Goal: Information Seeking & Learning: Learn about a topic

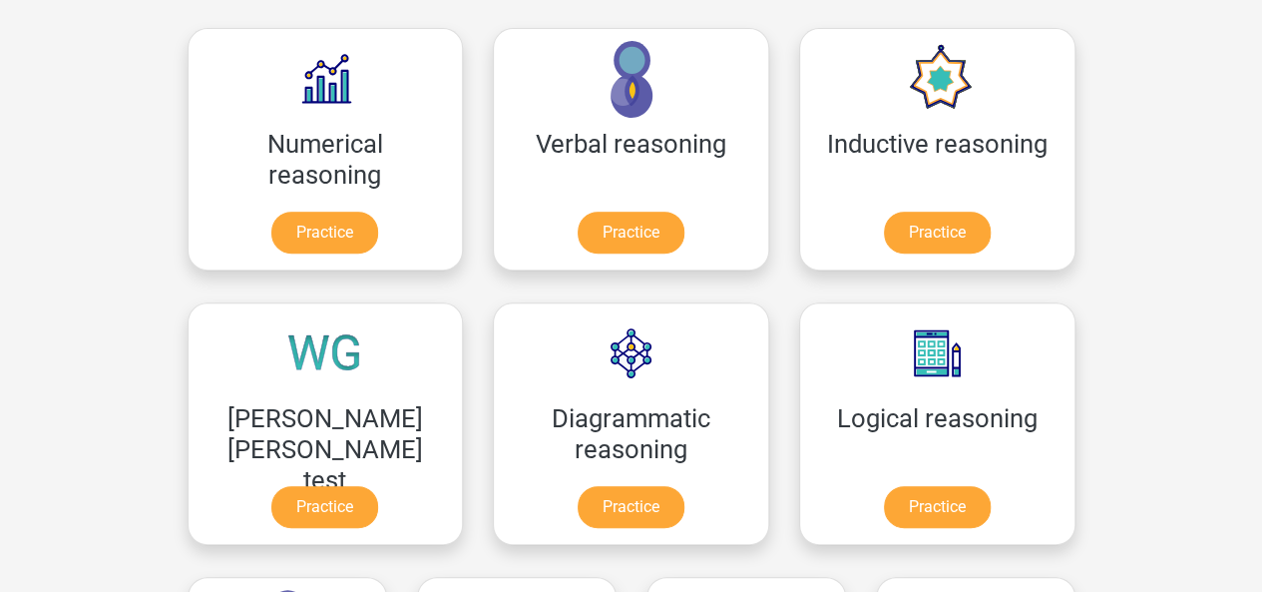
scroll to position [308, 0]
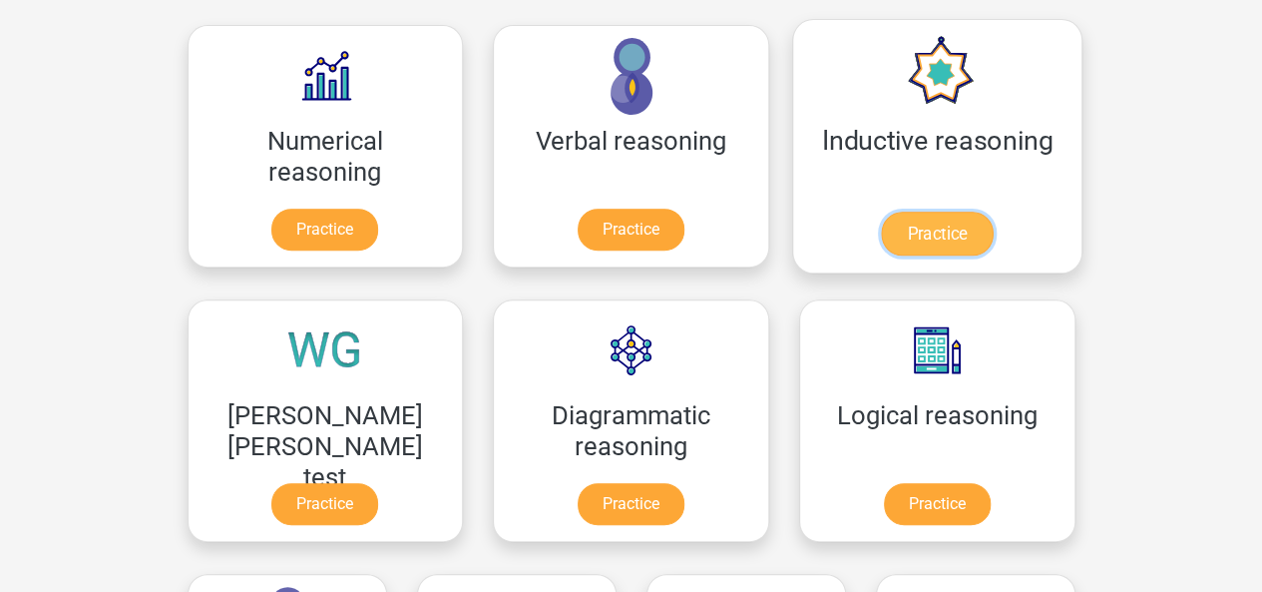
click at [881, 240] on link "Practice" at bounding box center [937, 234] width 112 height 44
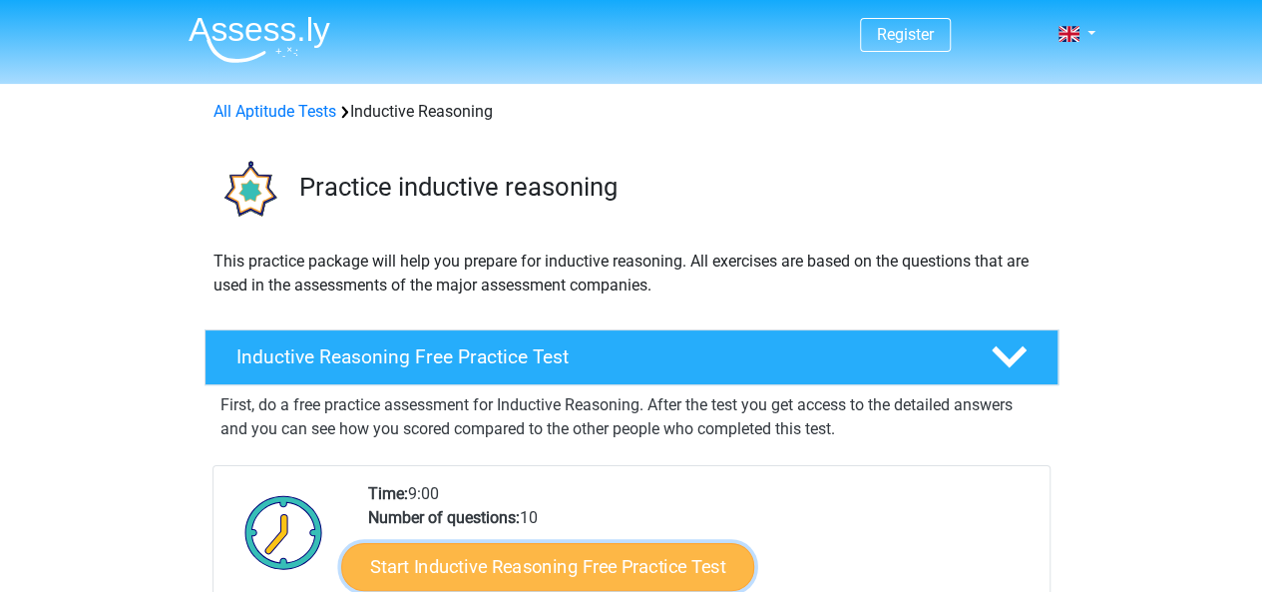
click at [578, 558] on link "Start Inductive Reasoning Free Practice Test" at bounding box center [547, 566] width 413 height 48
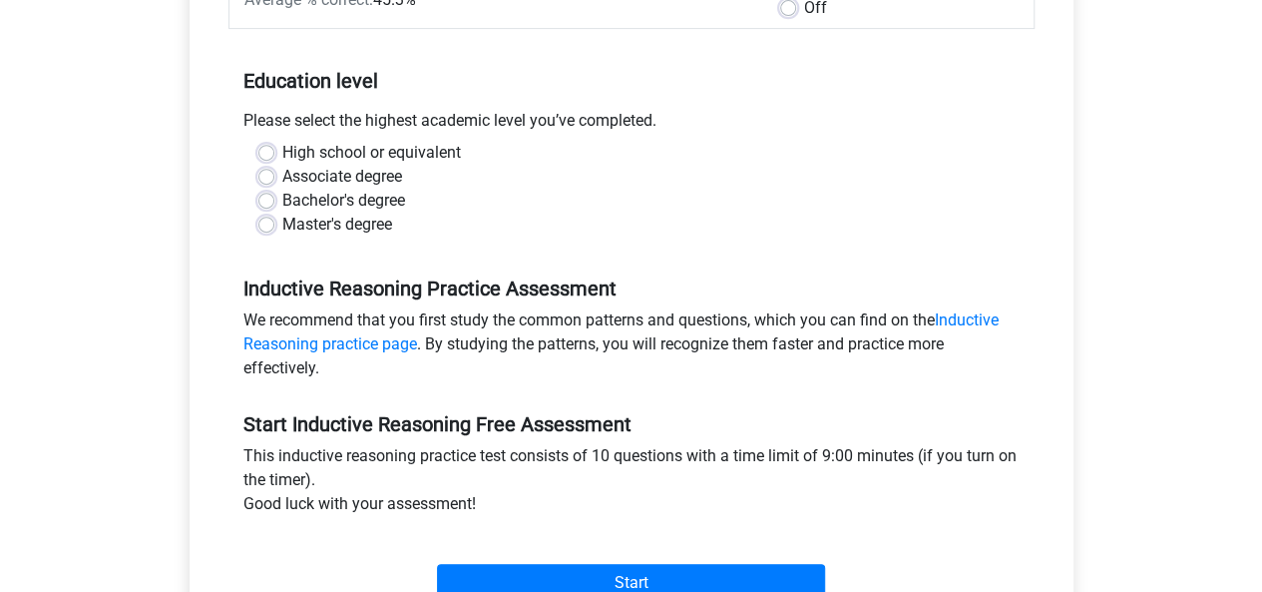
scroll to position [362, 0]
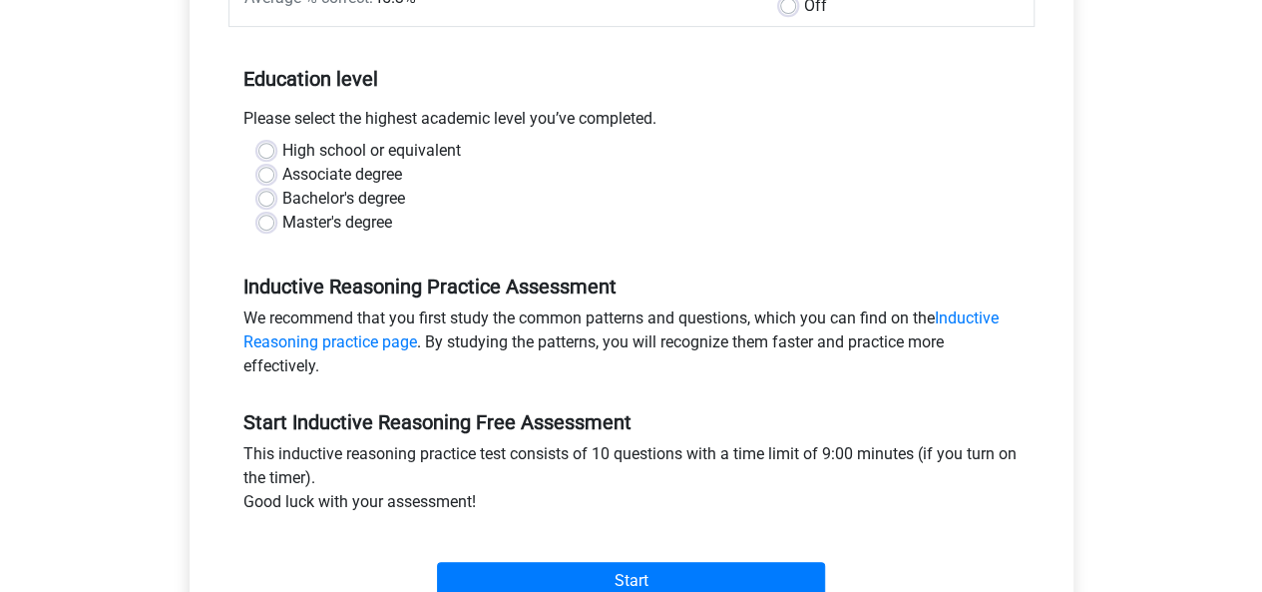
click at [282, 149] on label "High school or equivalent" at bounding box center [371, 151] width 179 height 24
click at [267, 149] on input "High school or equivalent" at bounding box center [266, 149] width 16 height 20
radio input "true"
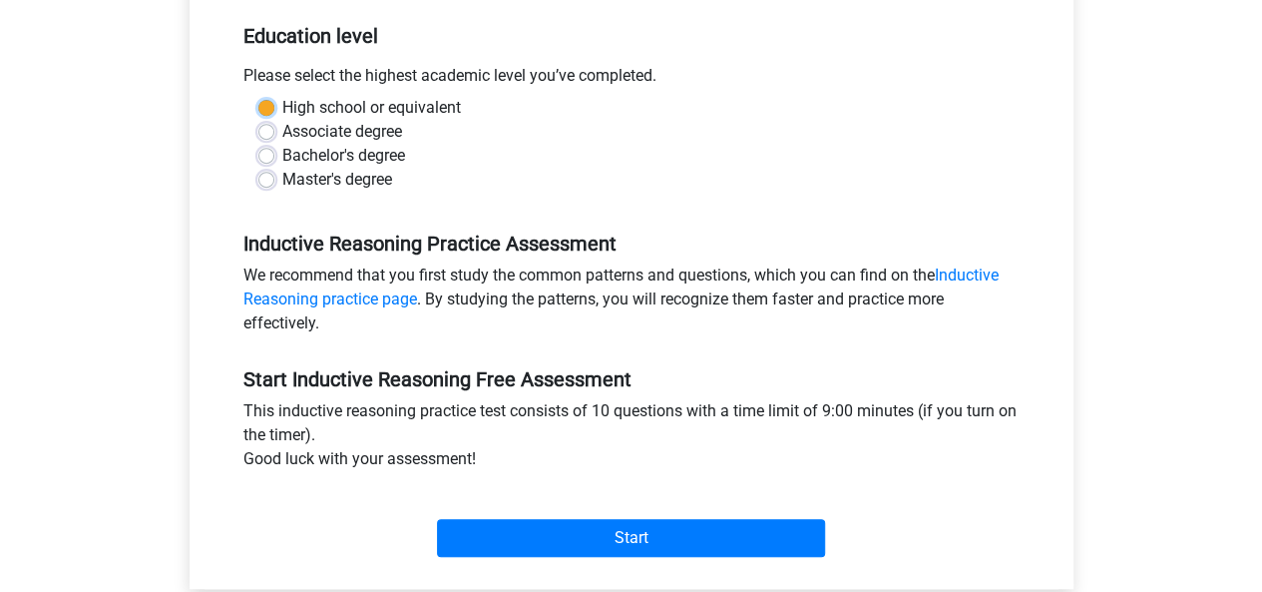
scroll to position [408, 0]
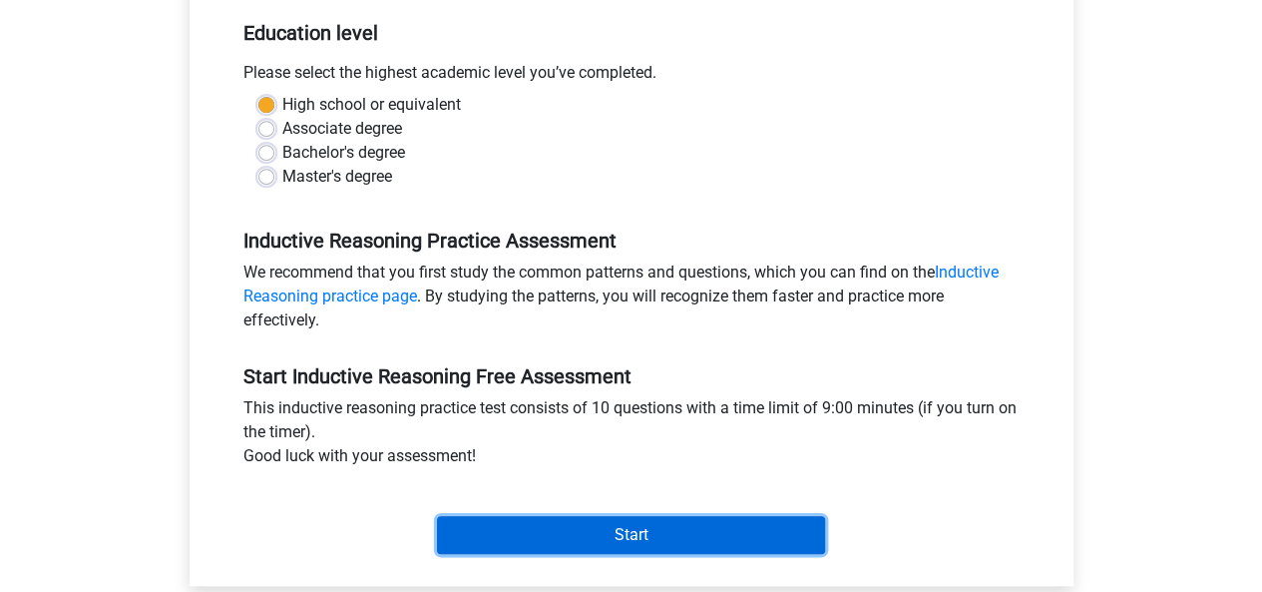
click at [683, 524] on input "Start" at bounding box center [631, 535] width 388 height 38
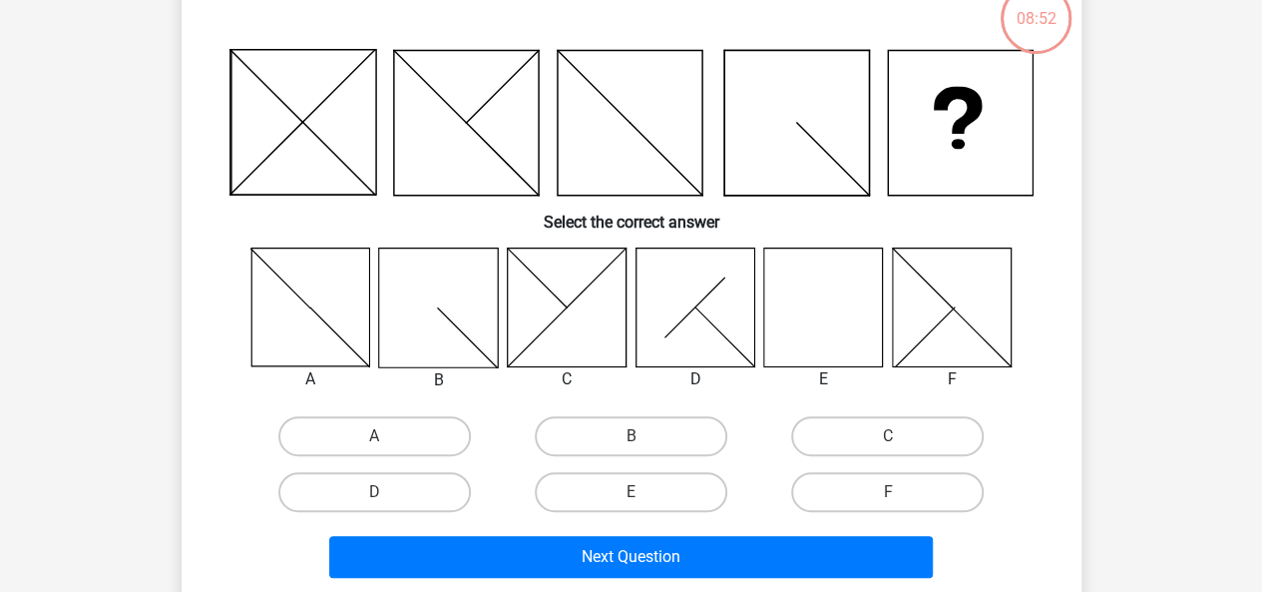
scroll to position [118, 0]
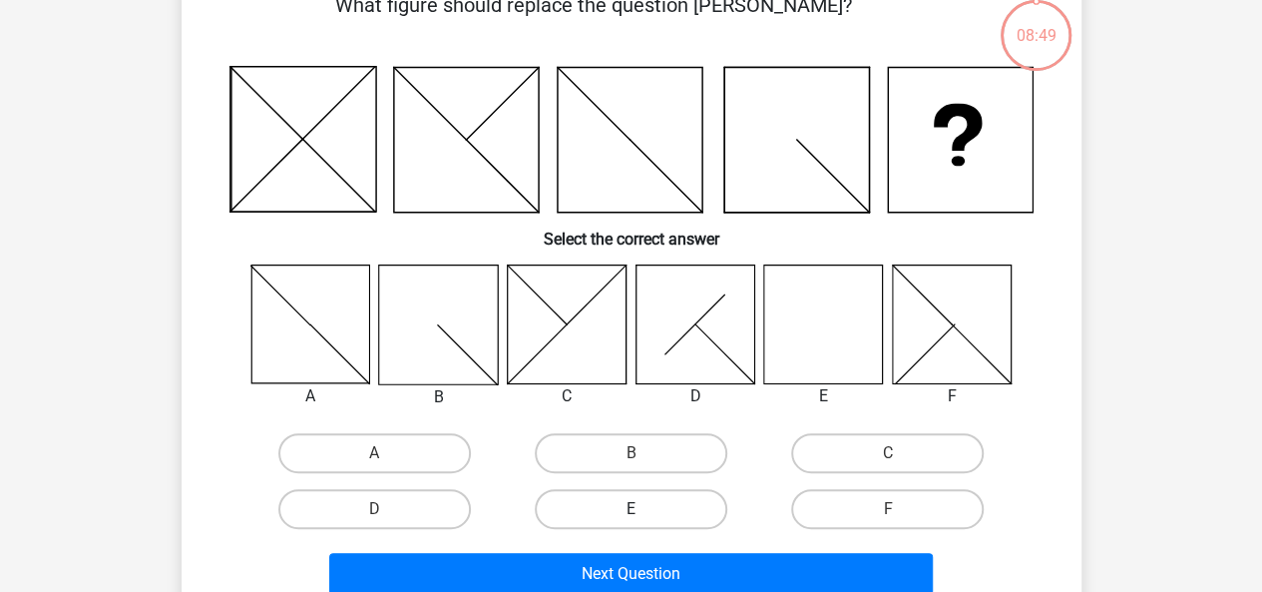
click at [632, 496] on label "E" at bounding box center [631, 509] width 193 height 40
click at [632, 509] on input "E" at bounding box center [637, 515] width 13 height 13
radio input "true"
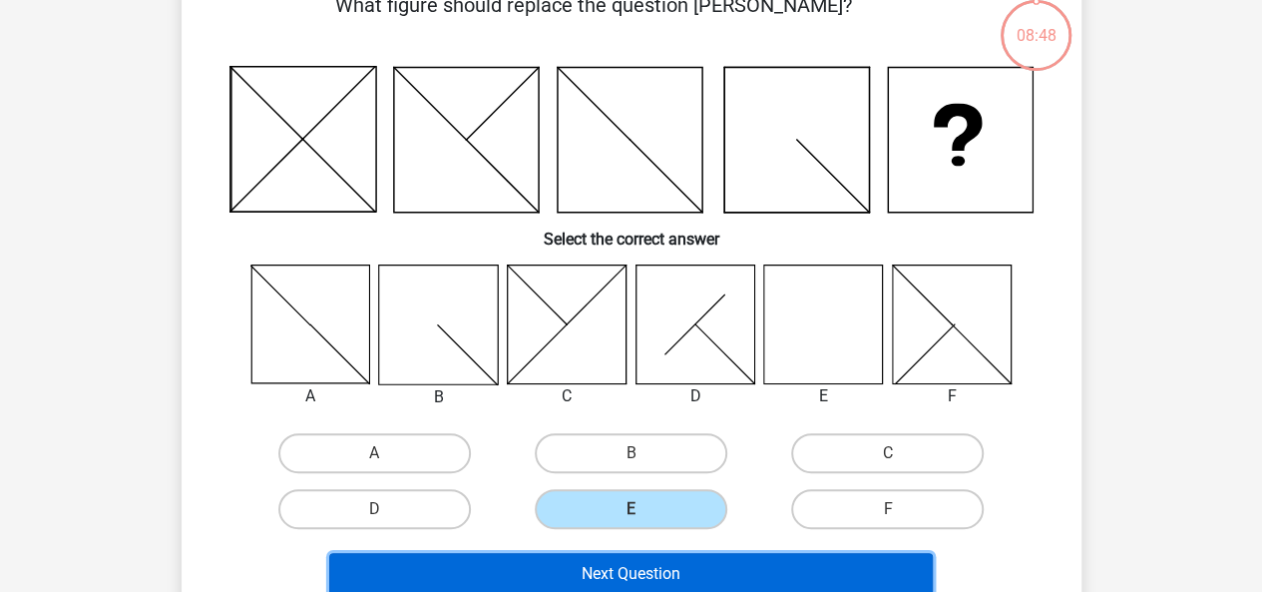
click at [711, 562] on button "Next Question" at bounding box center [631, 574] width 604 height 42
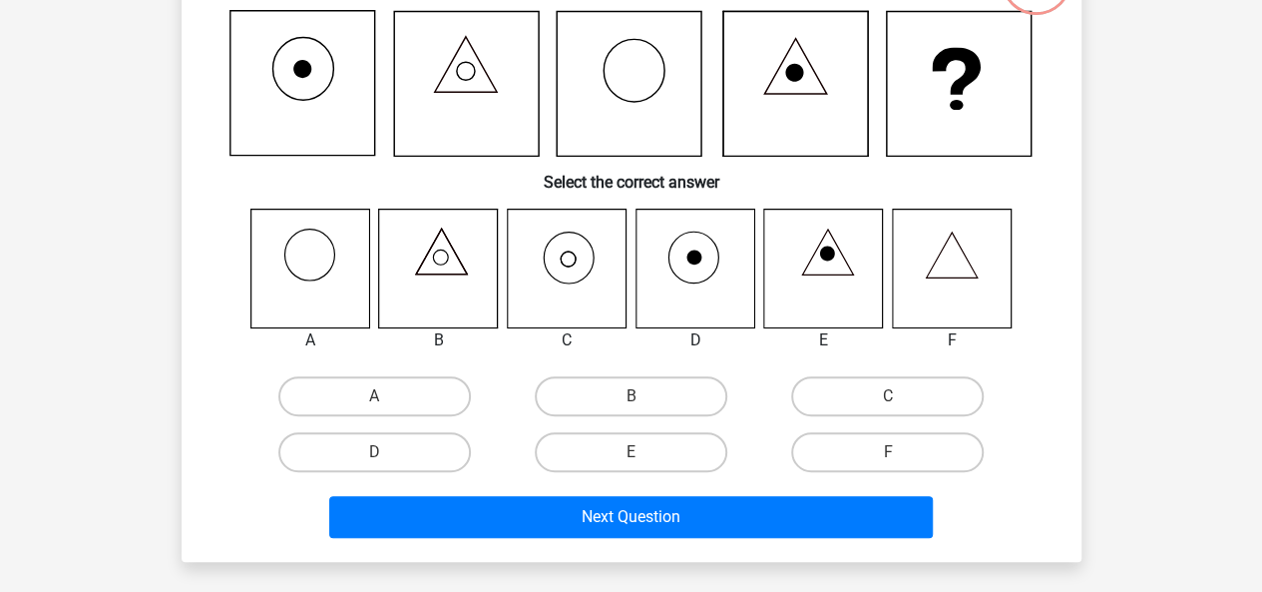
scroll to position [170, 0]
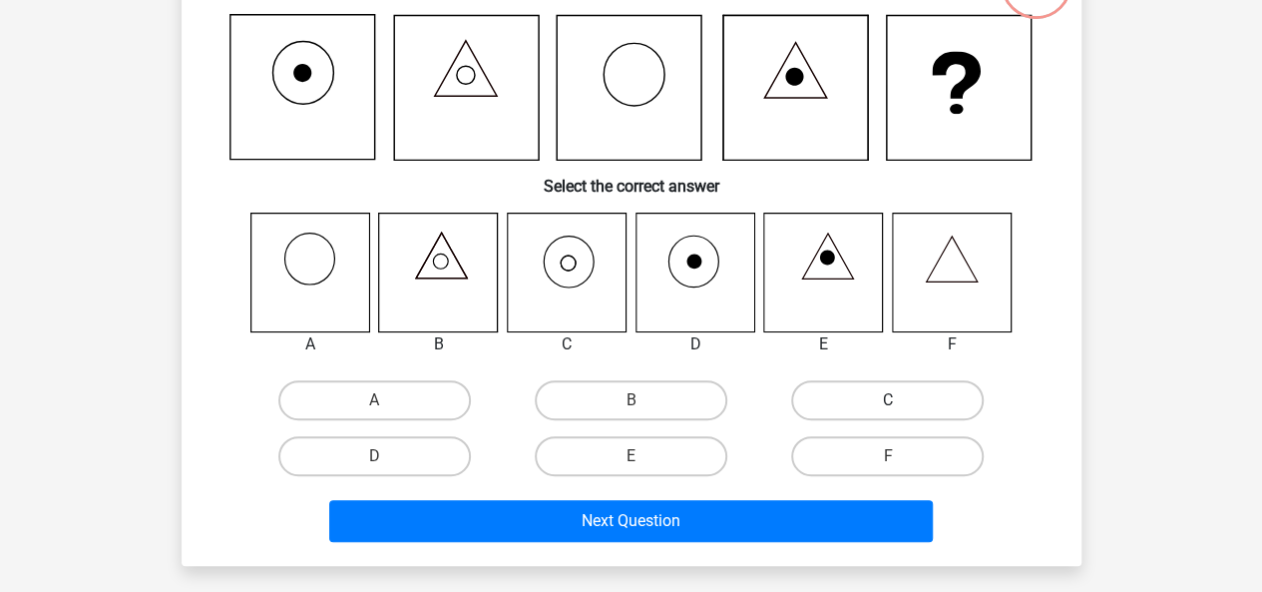
click at [825, 406] on label "C" at bounding box center [887, 400] width 193 height 40
click at [888, 406] on input "C" at bounding box center [894, 406] width 13 height 13
radio input "true"
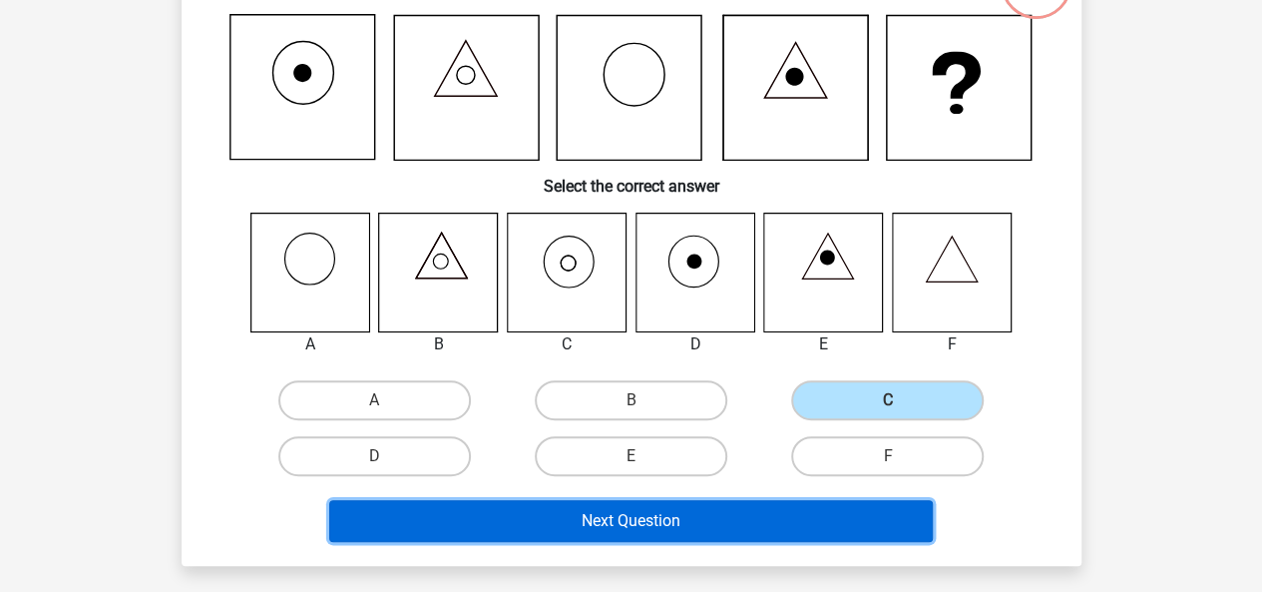
click at [667, 526] on button "Next Question" at bounding box center [631, 521] width 604 height 42
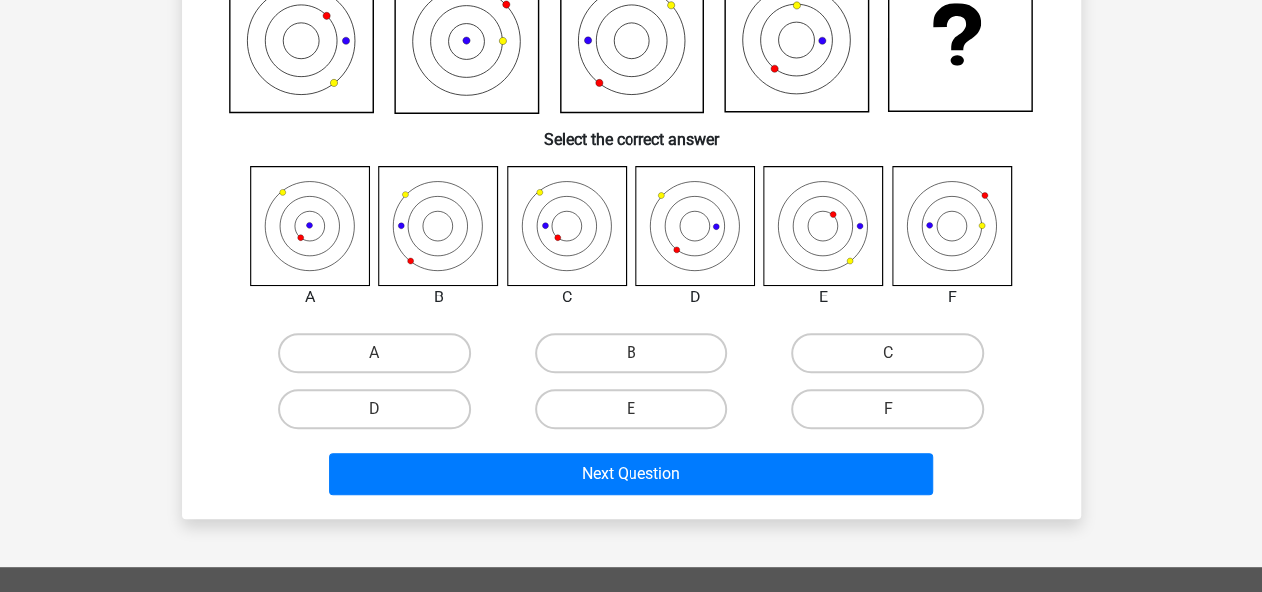
scroll to position [218, 0]
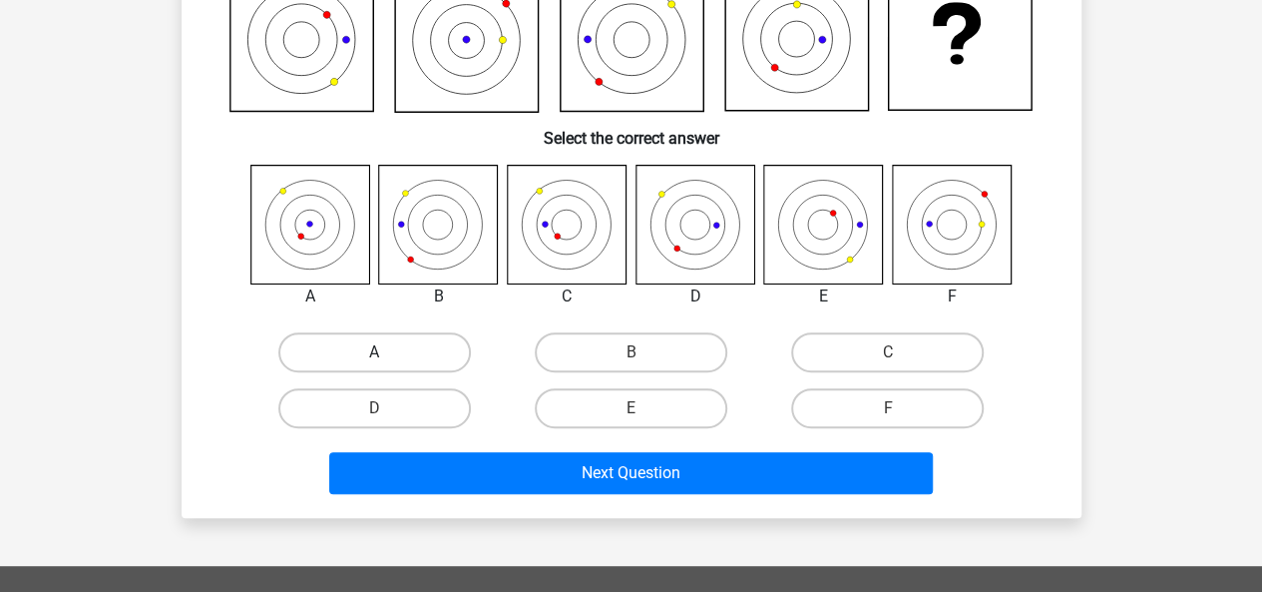
click at [296, 356] on label "A" at bounding box center [374, 352] width 193 height 40
click at [374, 356] on input "A" at bounding box center [380, 358] width 13 height 13
radio input "true"
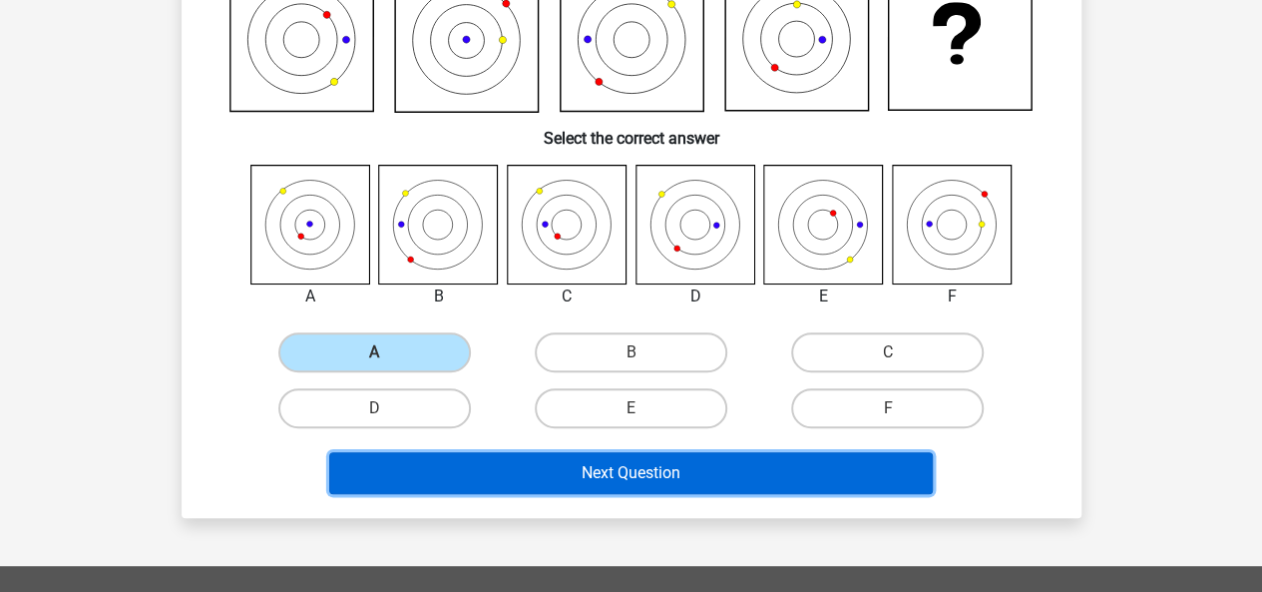
click at [491, 465] on button "Next Question" at bounding box center [631, 473] width 604 height 42
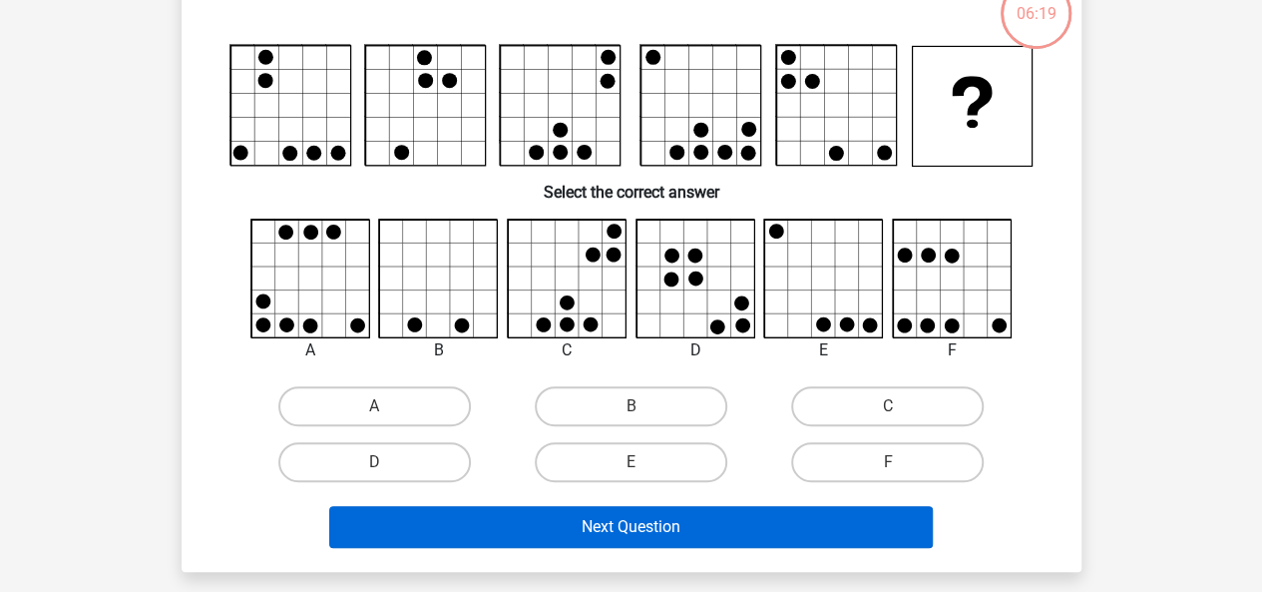
scroll to position [92, 0]
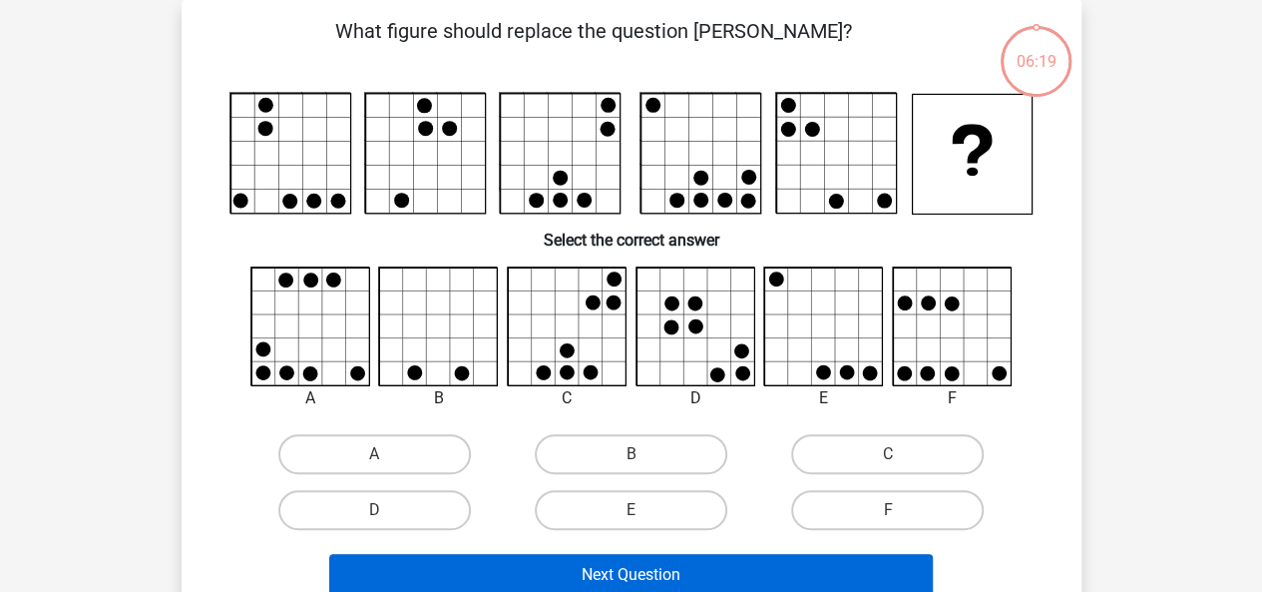
click at [559, 549] on div "Next Question" at bounding box center [632, 571] width 836 height 66
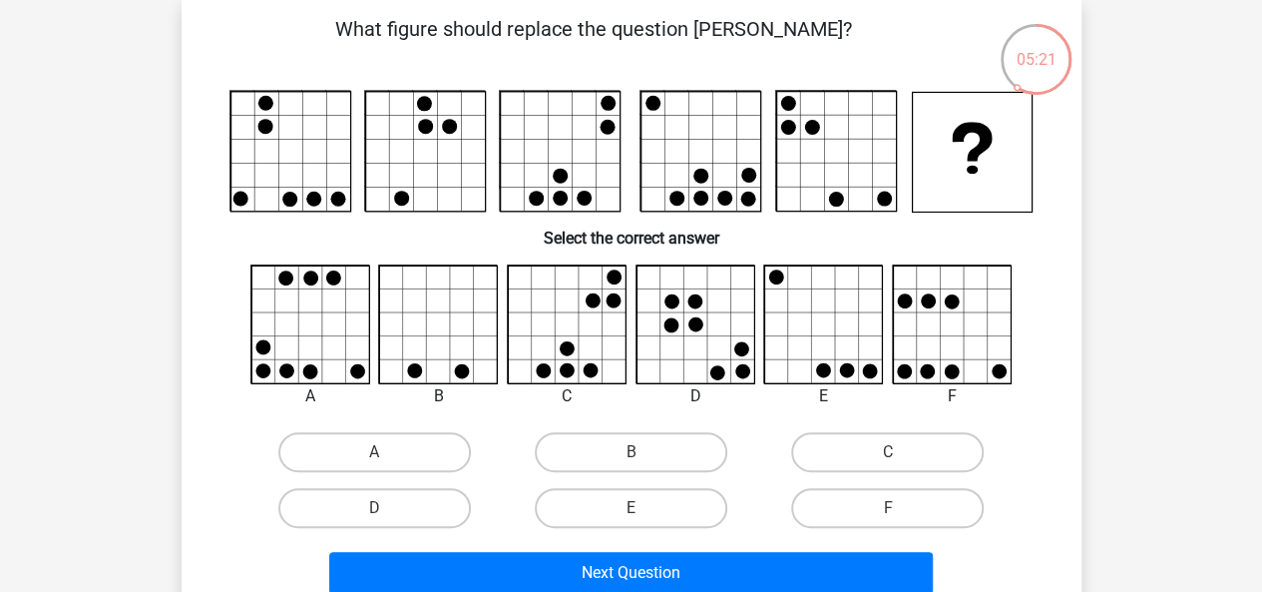
scroll to position [98, 0]
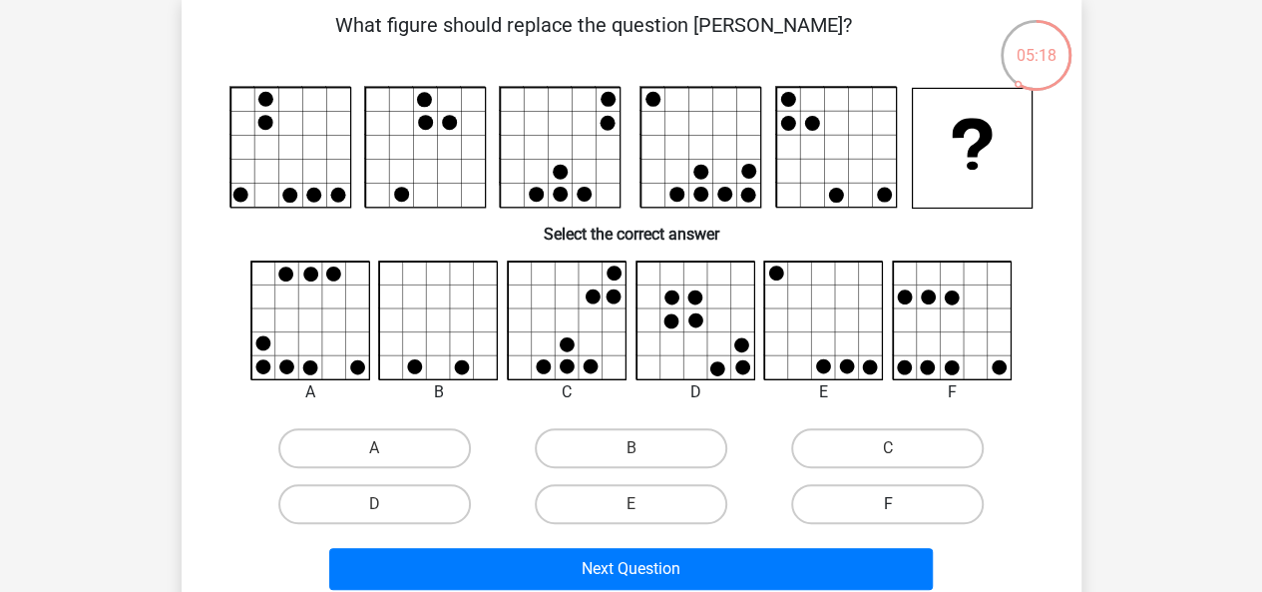
click at [812, 511] on label "F" at bounding box center [887, 504] width 193 height 40
click at [888, 511] on input "F" at bounding box center [894, 510] width 13 height 13
radio input "true"
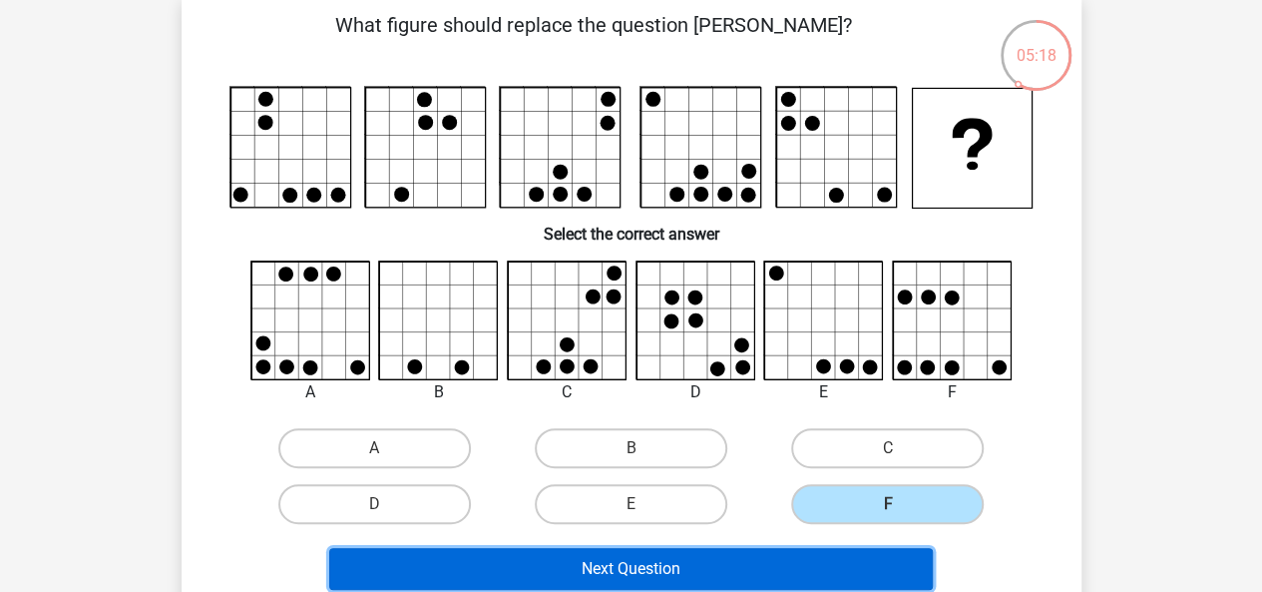
click at [719, 558] on button "Next Question" at bounding box center [631, 569] width 604 height 42
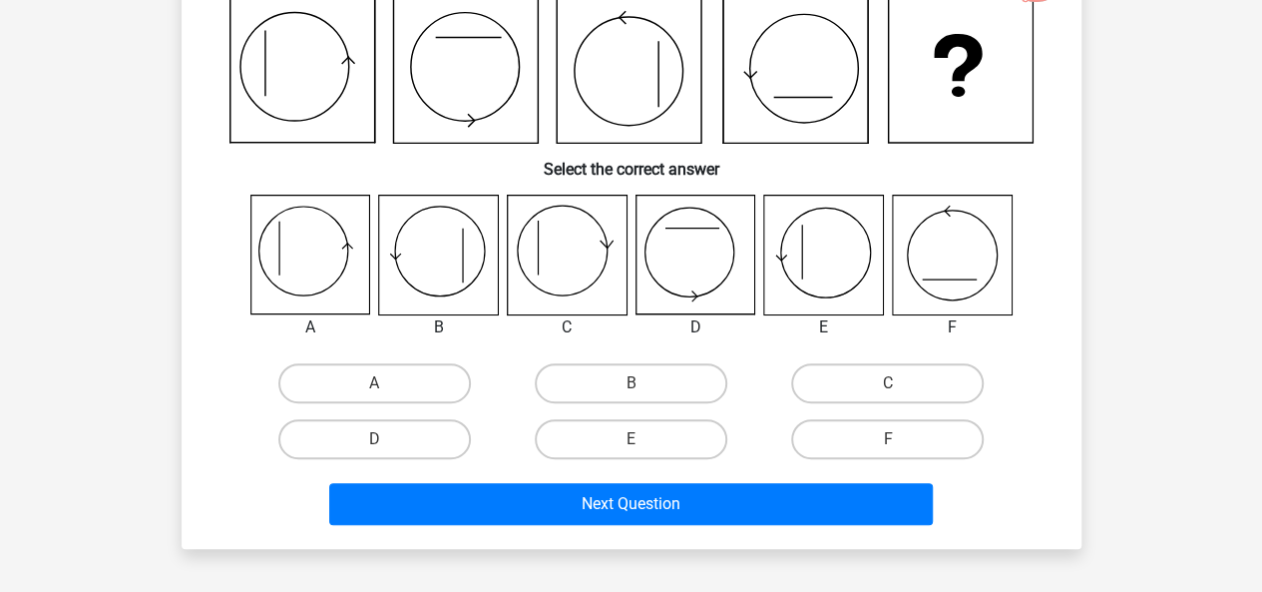
scroll to position [188, 0]
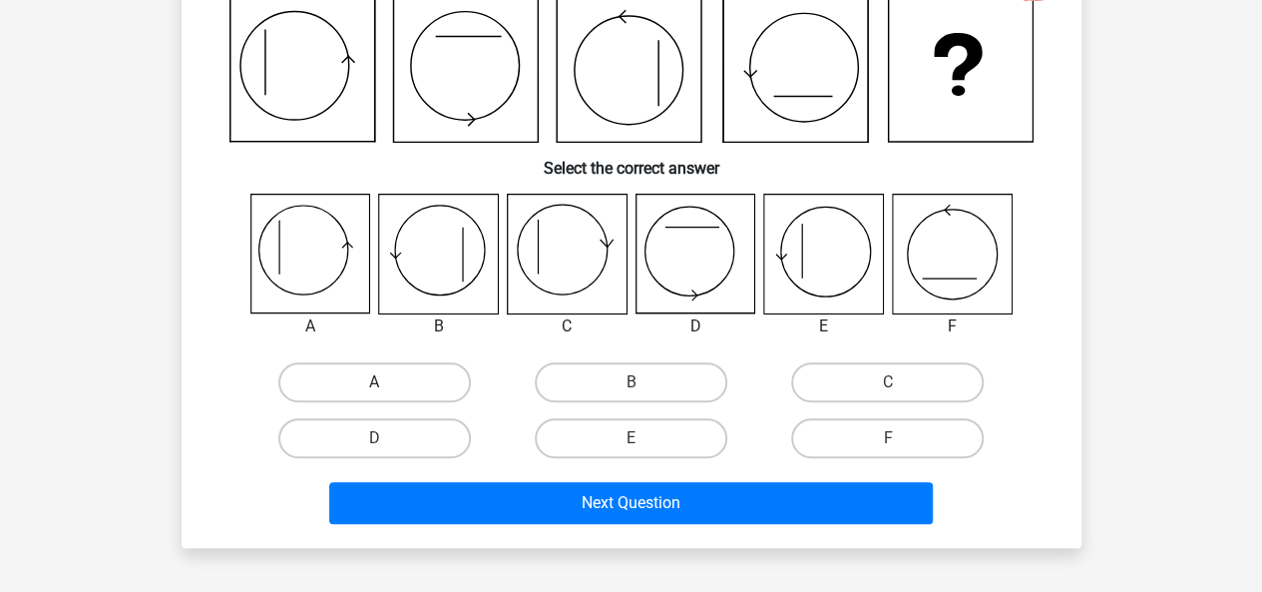
click at [313, 394] on label "A" at bounding box center [374, 382] width 193 height 40
click at [374, 394] on input "A" at bounding box center [380, 388] width 13 height 13
radio input "true"
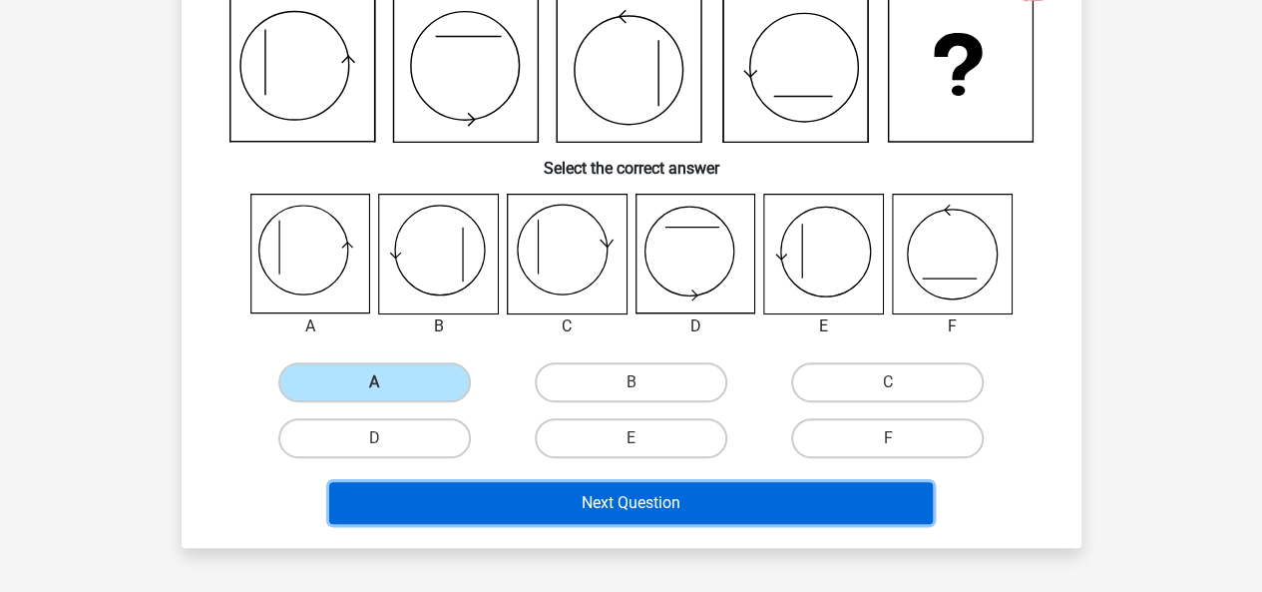
click at [456, 501] on button "Next Question" at bounding box center [631, 503] width 604 height 42
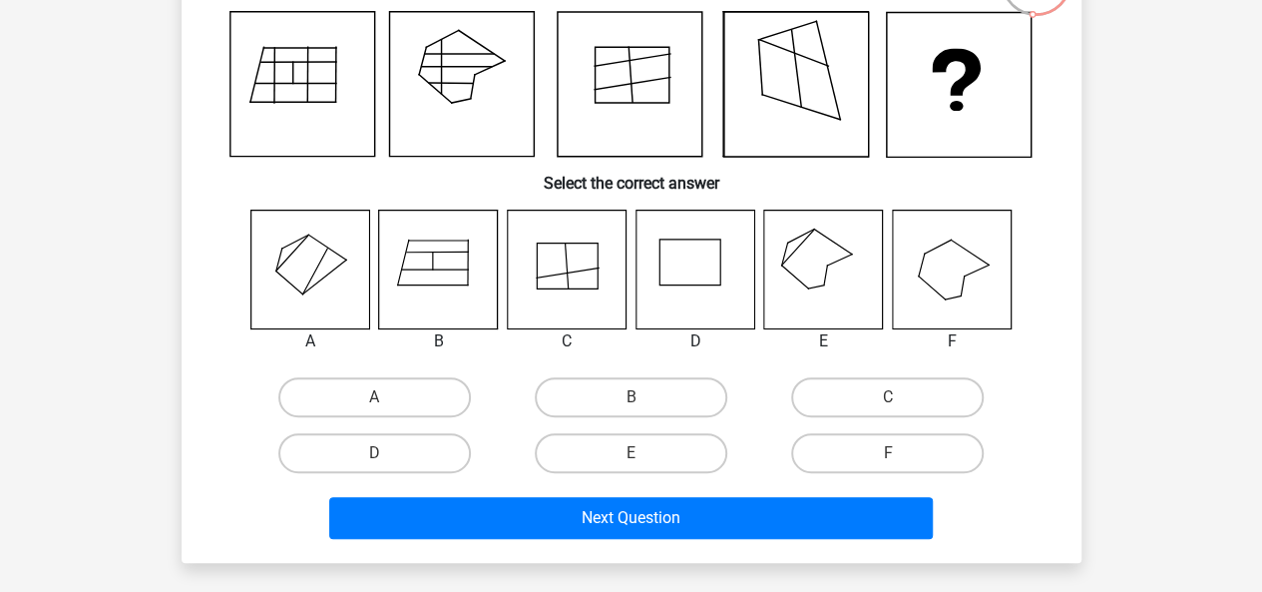
scroll to position [166, 0]
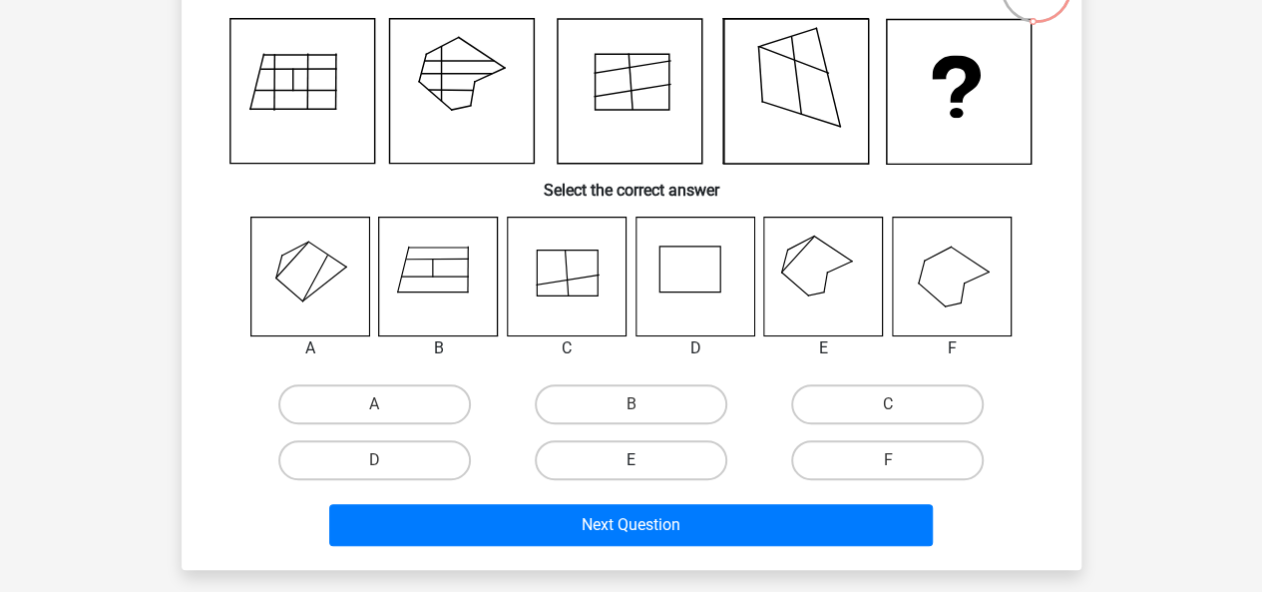
click at [643, 458] on label "E" at bounding box center [631, 460] width 193 height 40
click at [643, 460] on input "E" at bounding box center [637, 466] width 13 height 13
radio input "true"
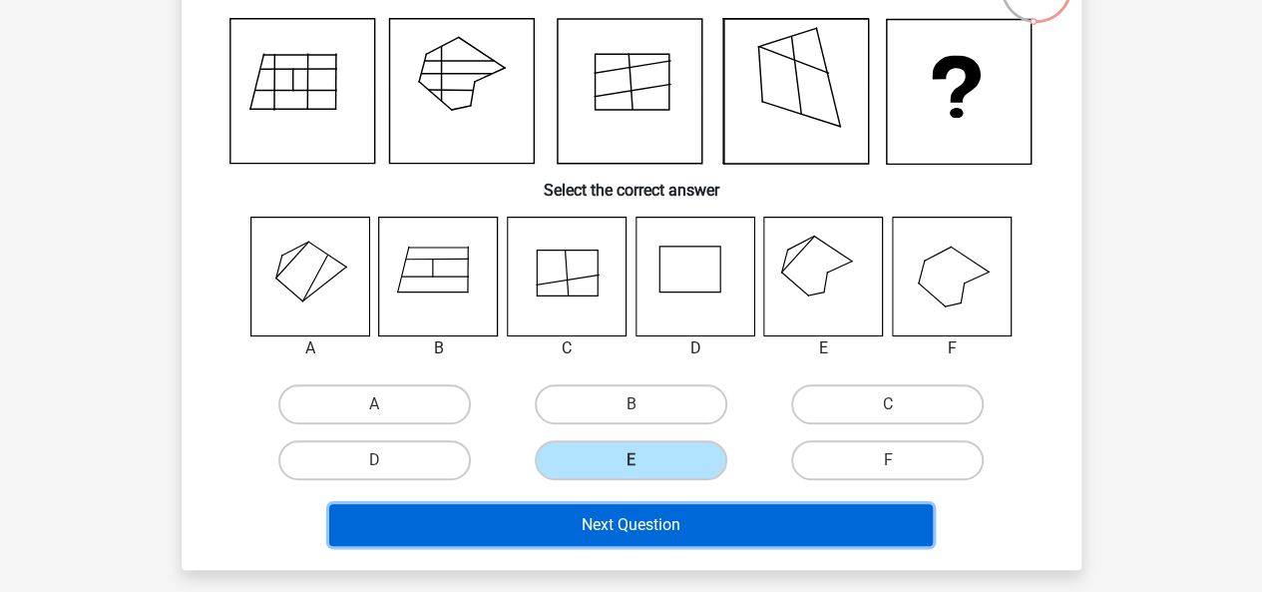
click at [617, 522] on button "Next Question" at bounding box center [631, 525] width 604 height 42
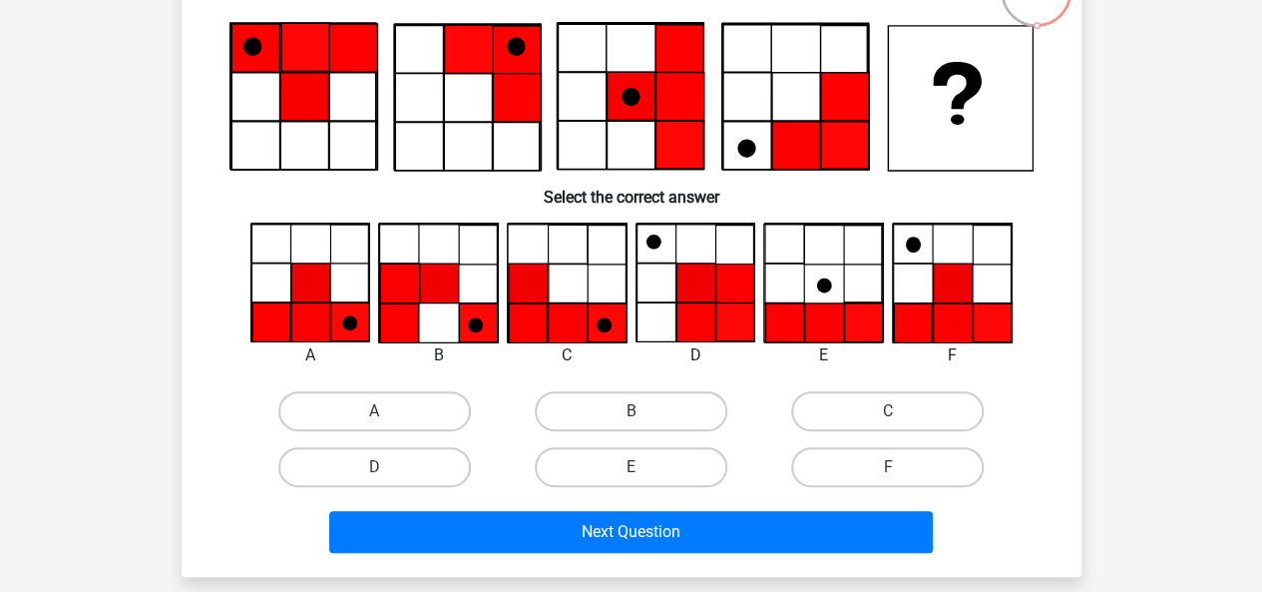
scroll to position [177, 0]
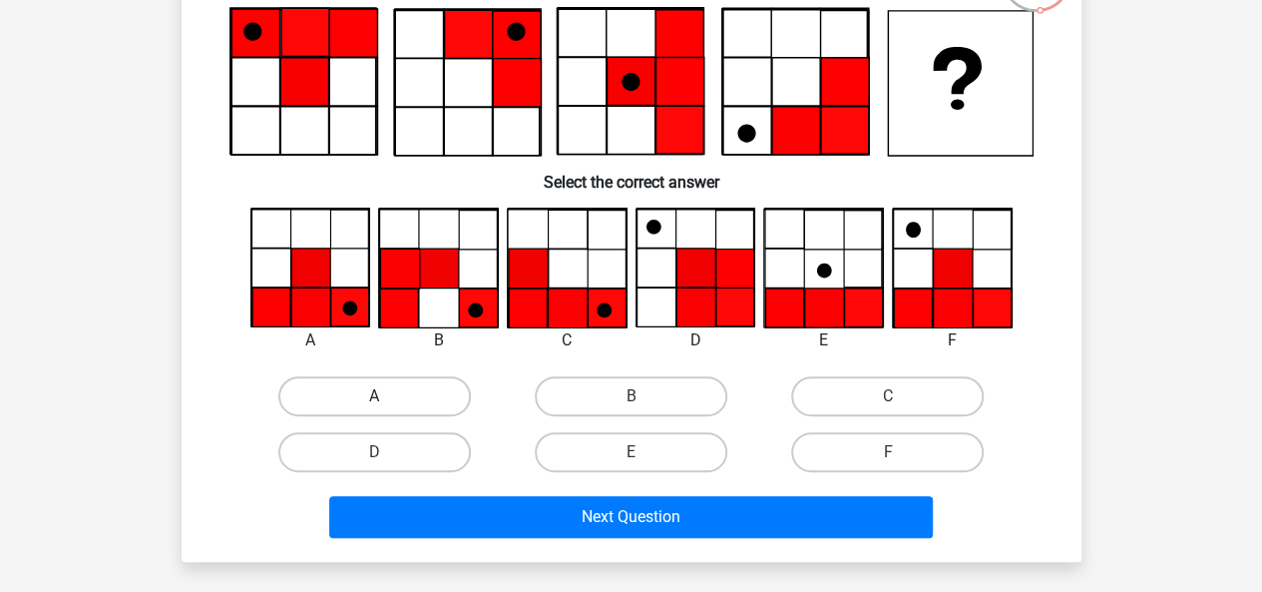
click at [355, 404] on label "A" at bounding box center [374, 396] width 193 height 40
click at [374, 404] on input "A" at bounding box center [380, 402] width 13 height 13
radio input "true"
click at [810, 452] on label "F" at bounding box center [887, 452] width 193 height 40
click at [888, 452] on input "F" at bounding box center [894, 458] width 13 height 13
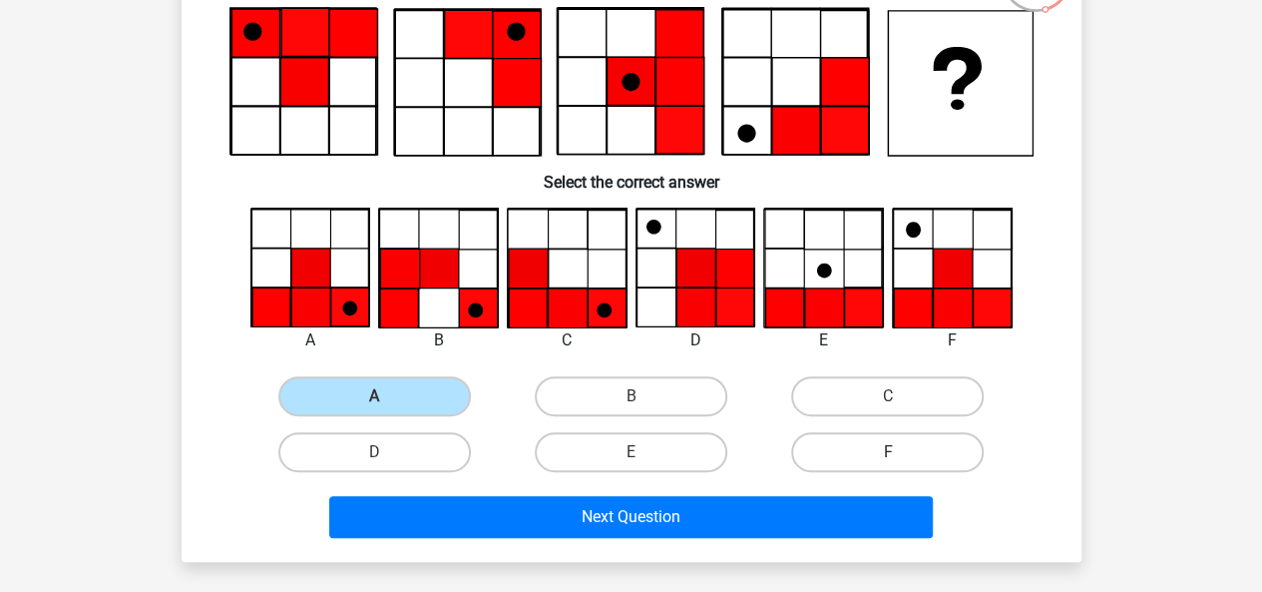
radio input "true"
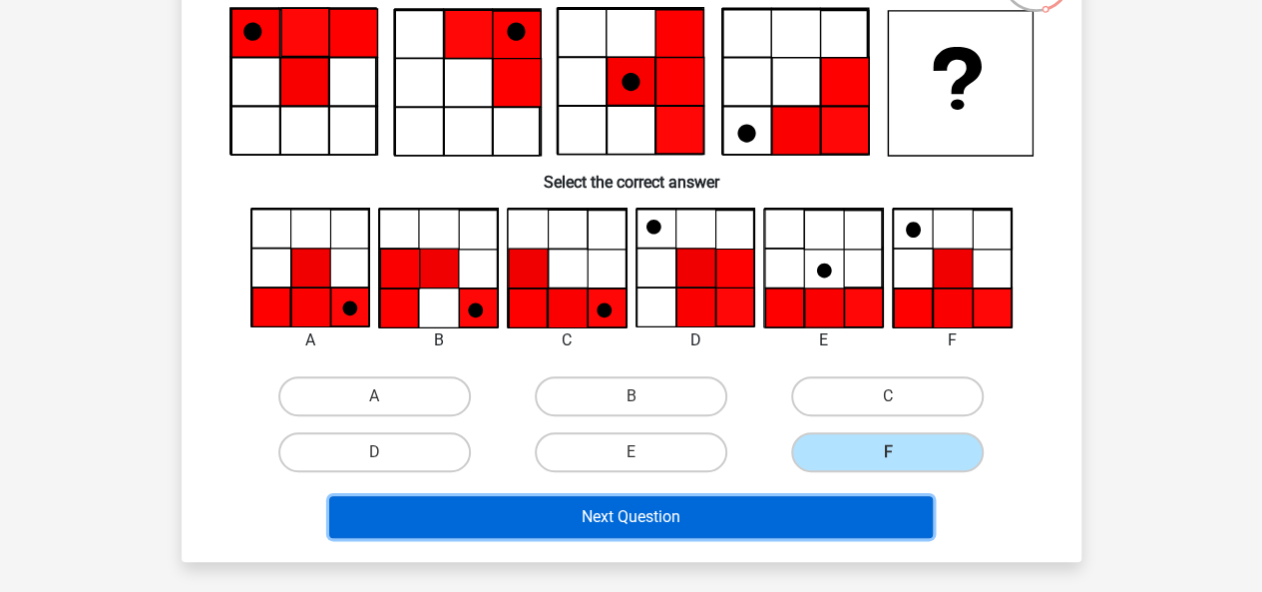
click at [759, 519] on button "Next Question" at bounding box center [631, 517] width 604 height 42
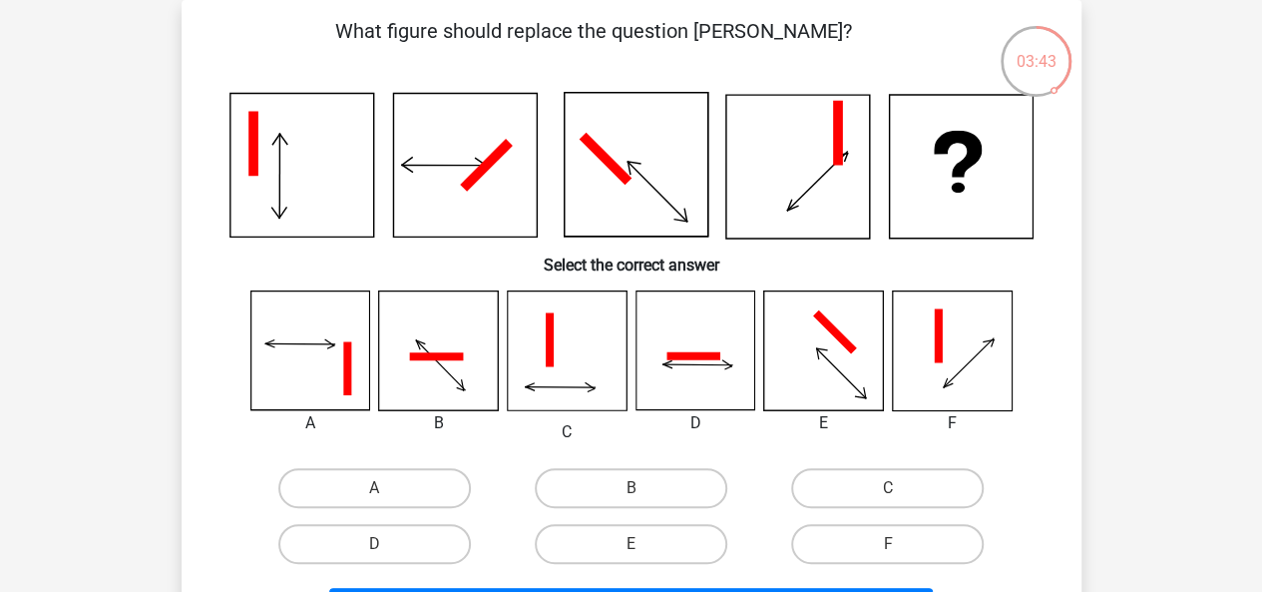
scroll to position [86, 0]
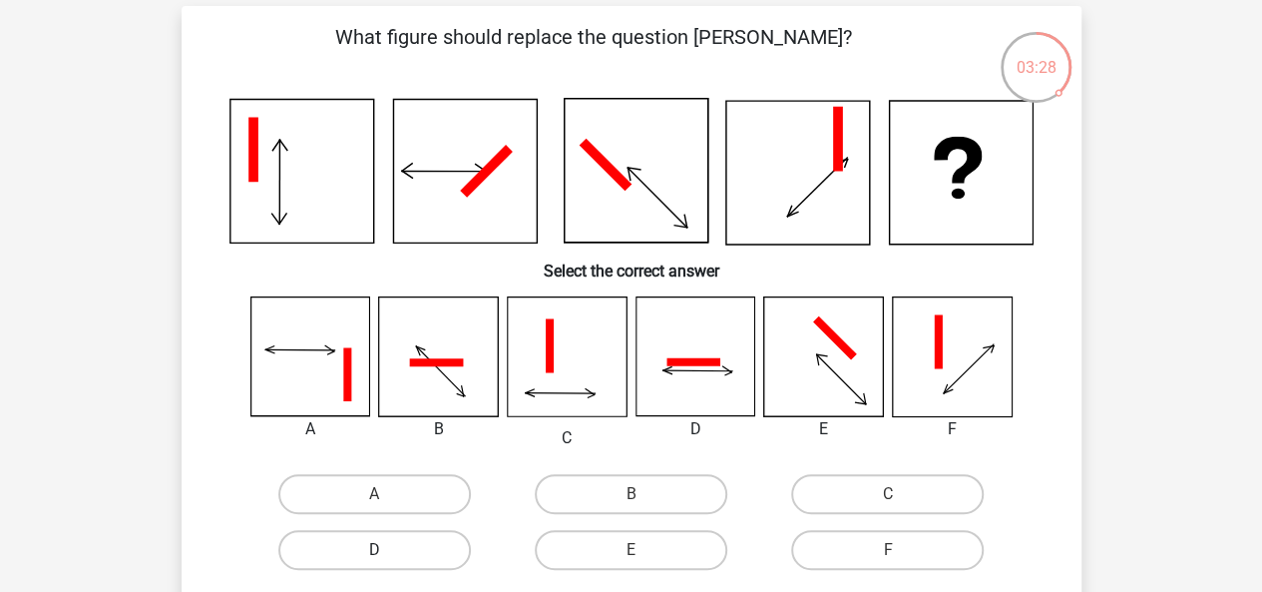
click at [417, 550] on label "D" at bounding box center [374, 550] width 193 height 40
click at [387, 550] on input "D" at bounding box center [380, 556] width 13 height 13
radio input "true"
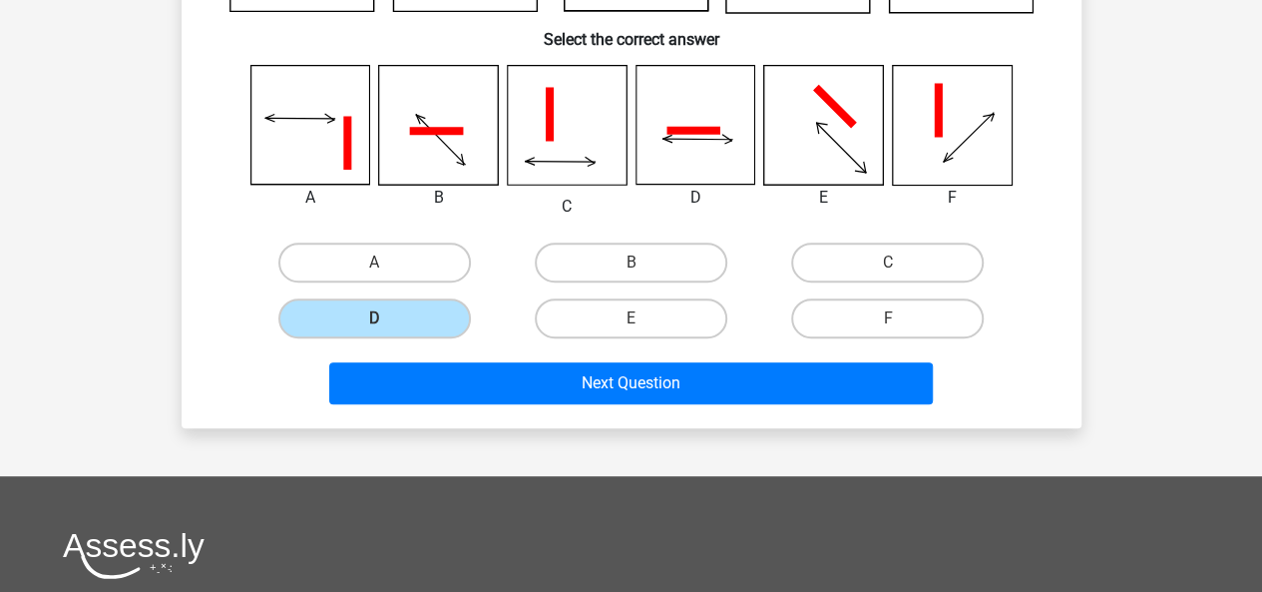
scroll to position [314, 0]
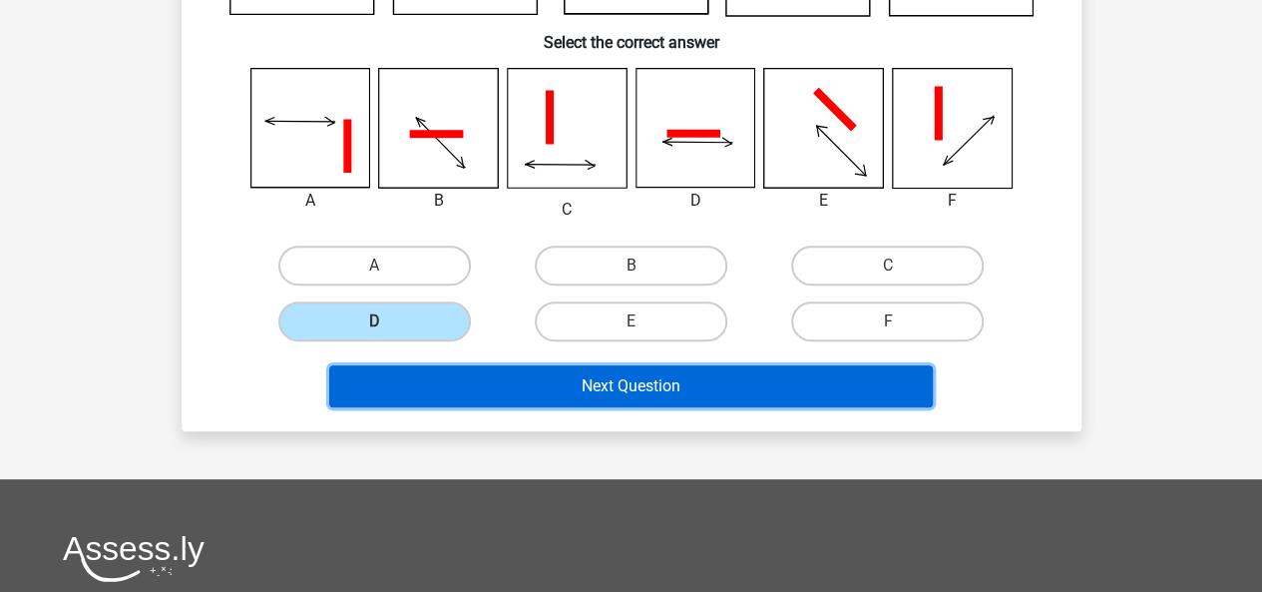
click at [680, 393] on button "Next Question" at bounding box center [631, 386] width 604 height 42
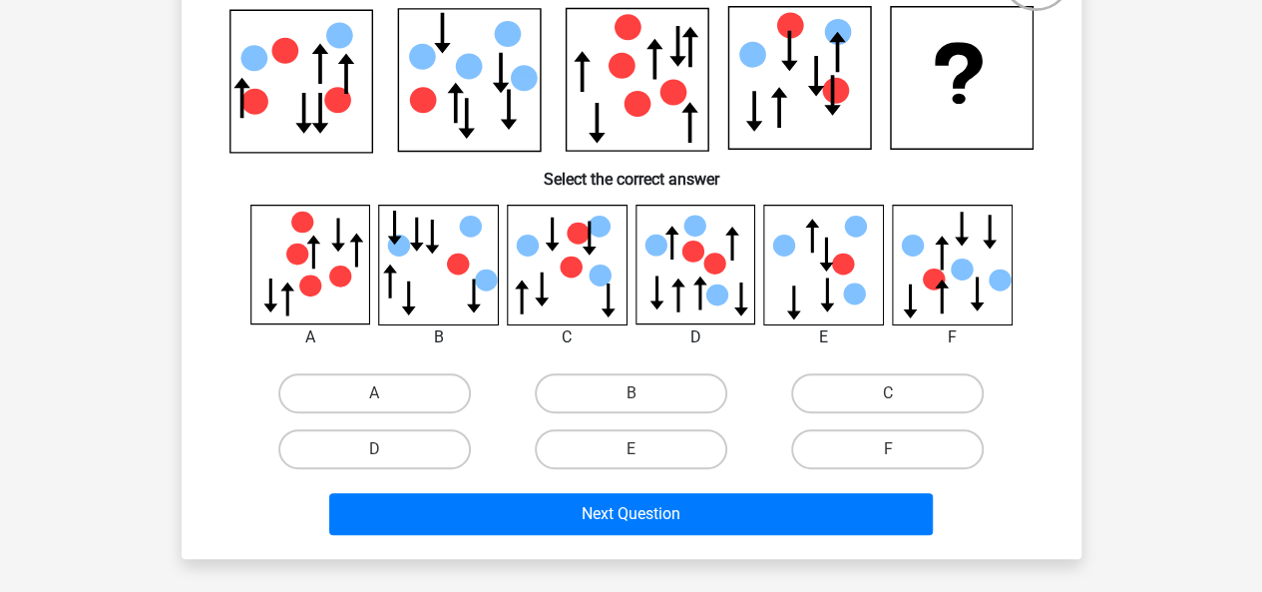
scroll to position [182, 0]
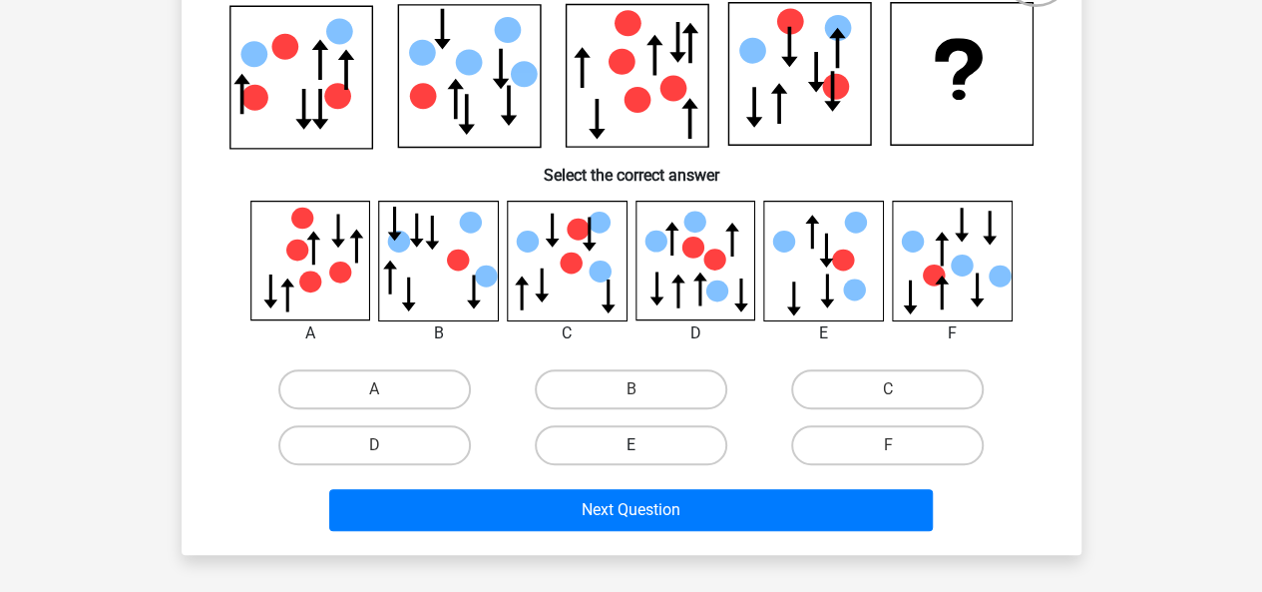
click at [651, 444] on label "E" at bounding box center [631, 445] width 193 height 40
click at [644, 445] on input "E" at bounding box center [637, 451] width 13 height 13
radio input "true"
click at [402, 446] on label "D" at bounding box center [374, 445] width 193 height 40
click at [387, 446] on input "D" at bounding box center [380, 451] width 13 height 13
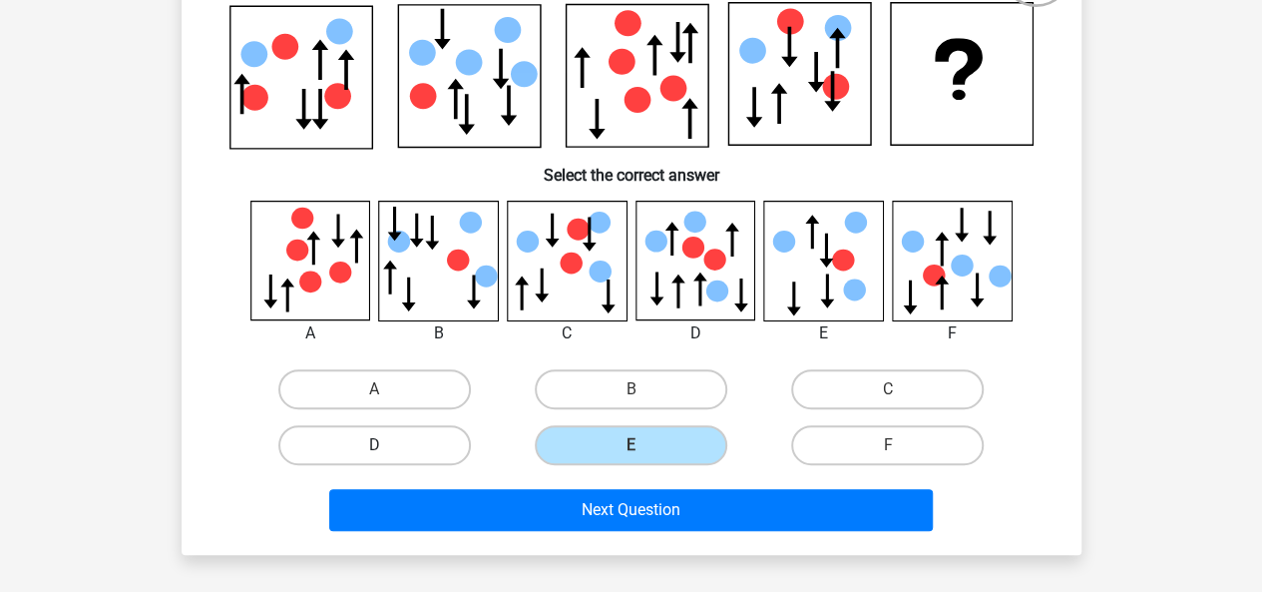
radio input "true"
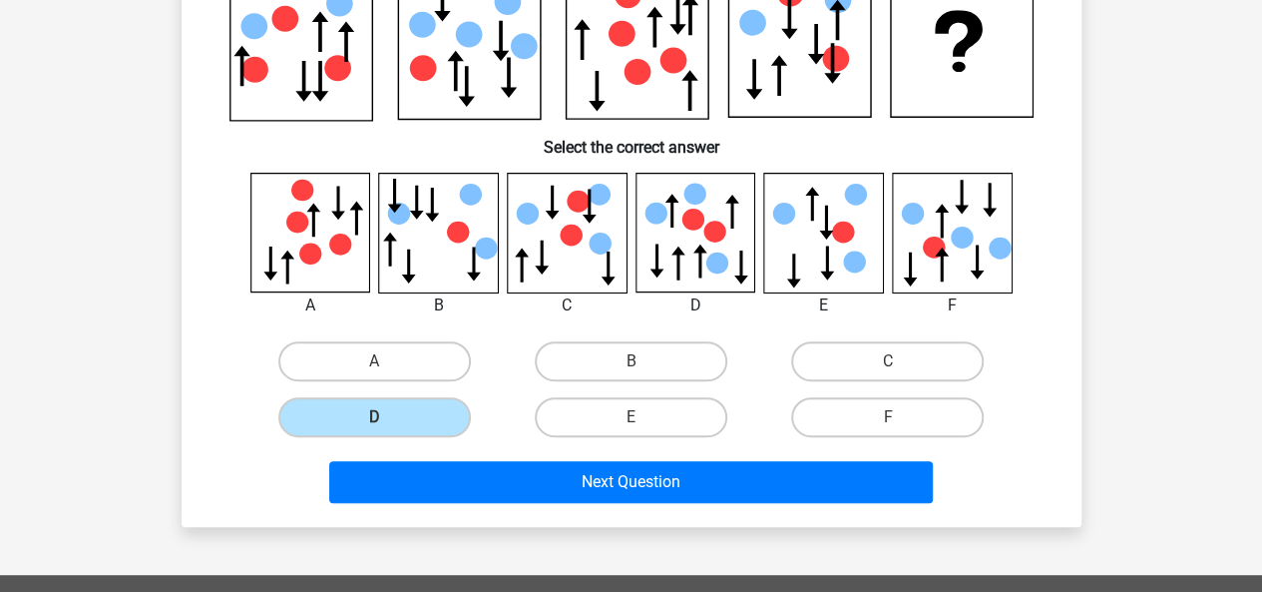
scroll to position [236, 0]
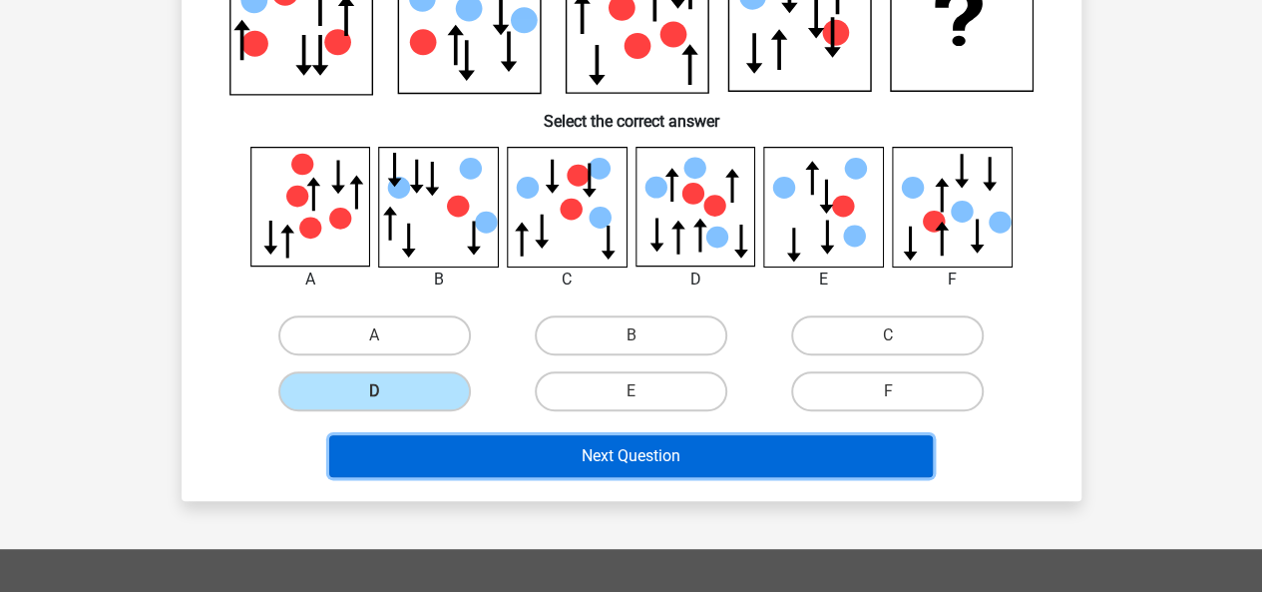
click at [766, 444] on button "Next Question" at bounding box center [631, 456] width 604 height 42
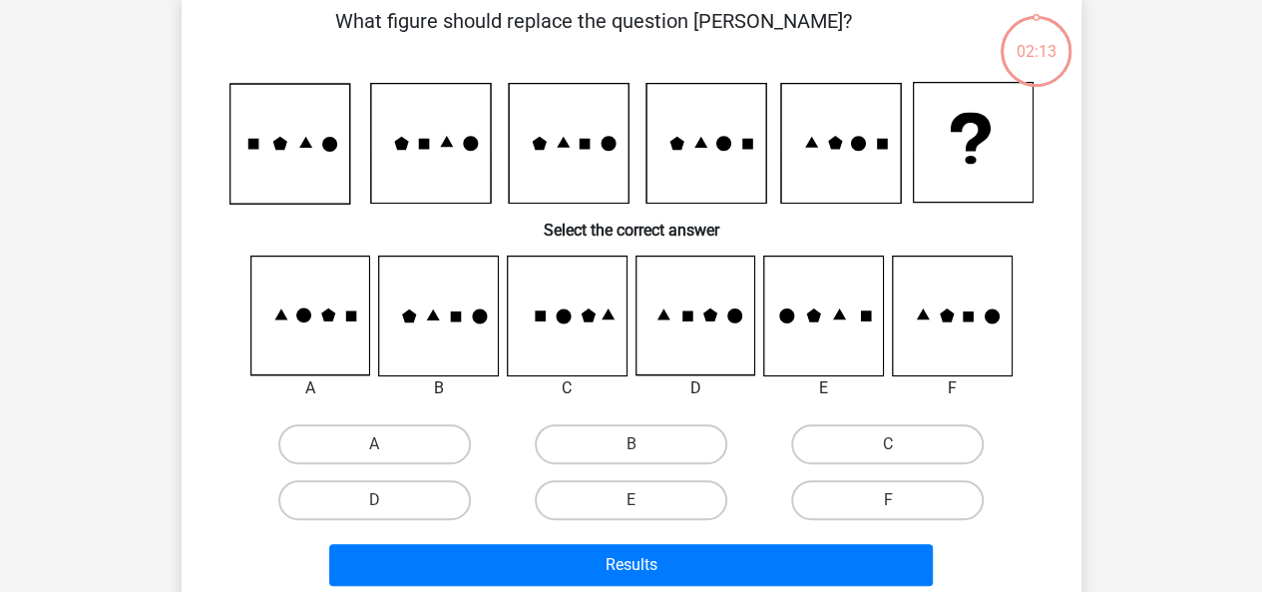
scroll to position [92, 0]
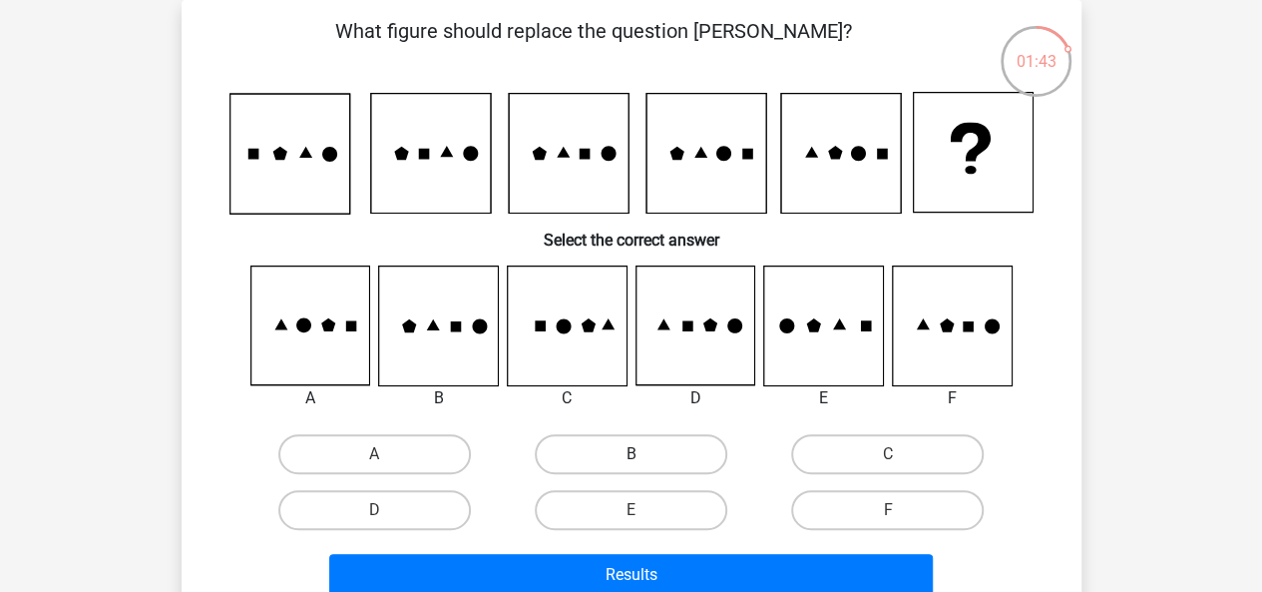
click at [581, 452] on label "B" at bounding box center [631, 454] width 193 height 40
click at [631, 454] on input "B" at bounding box center [637, 460] width 13 height 13
radio input "true"
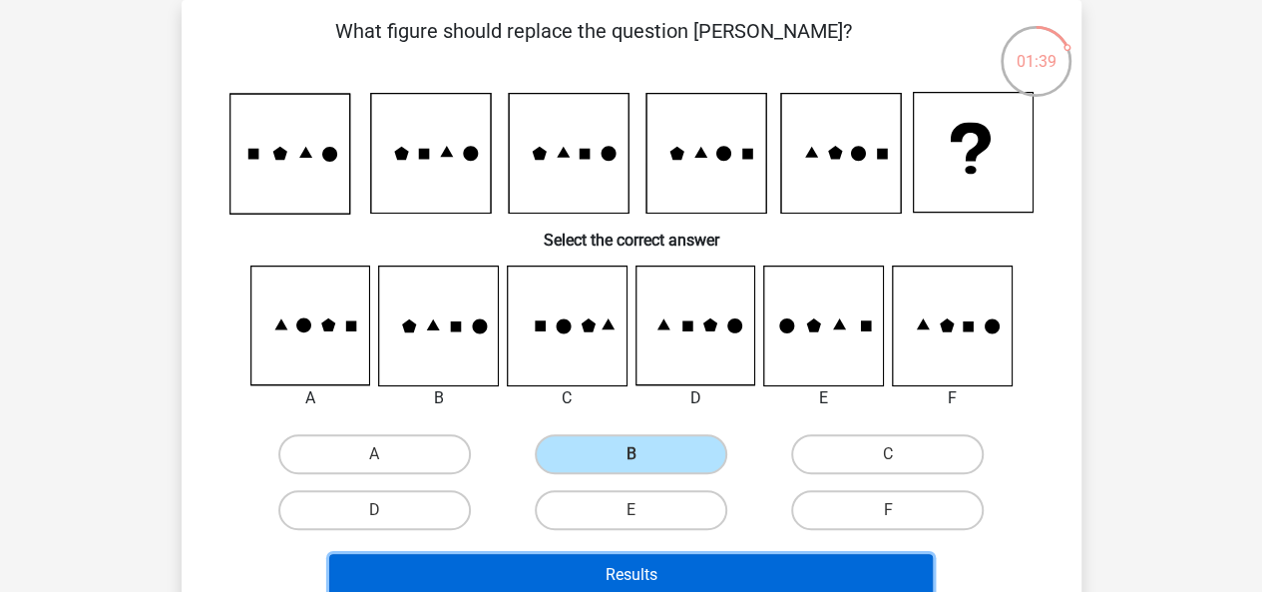
click at [663, 555] on button "Results" at bounding box center [631, 575] width 604 height 42
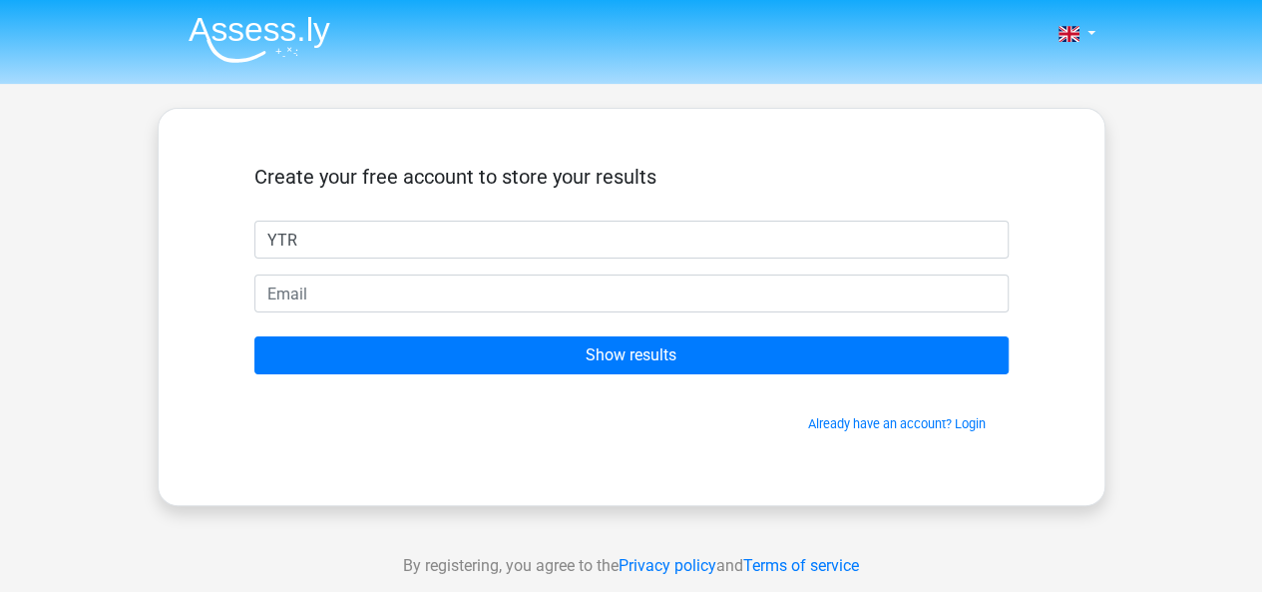
type input "YTR"
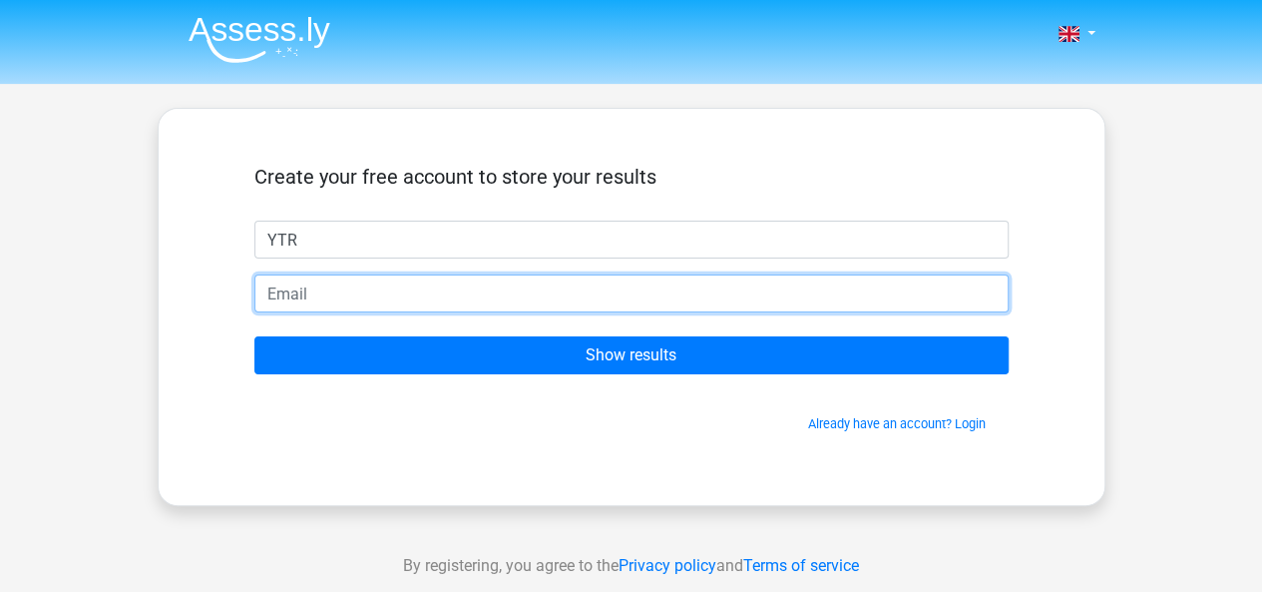
click at [305, 302] on input "email" at bounding box center [631, 293] width 754 height 38
type input "[EMAIL_ADDRESS][DOMAIN_NAME]"
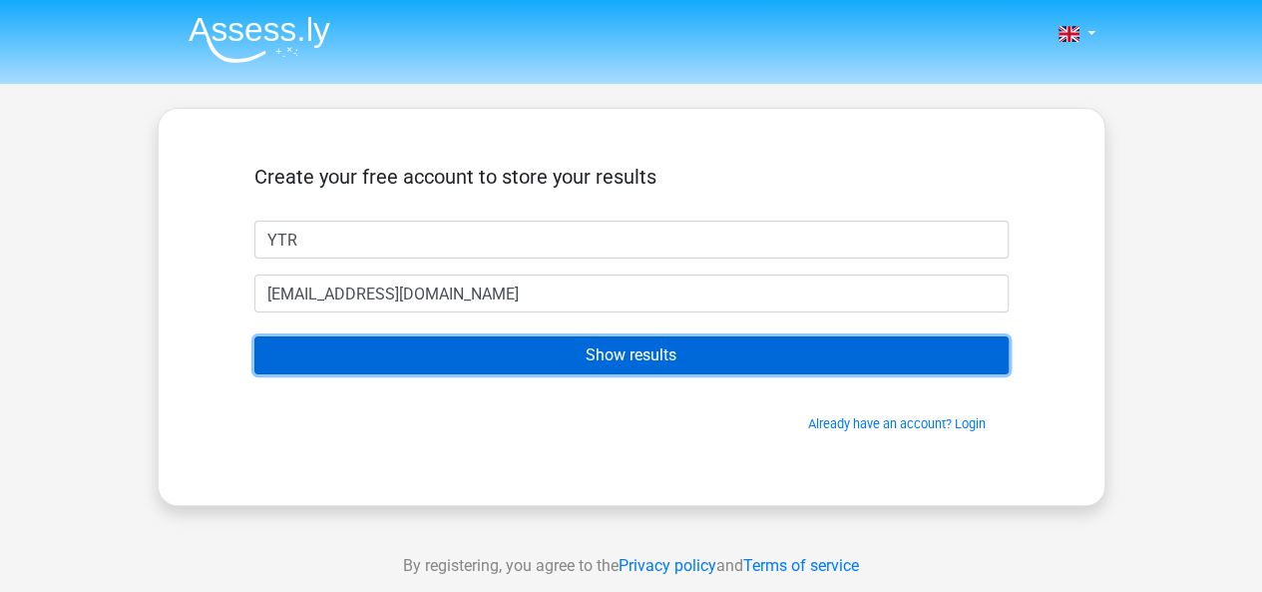
click at [398, 359] on input "Show results" at bounding box center [631, 355] width 754 height 38
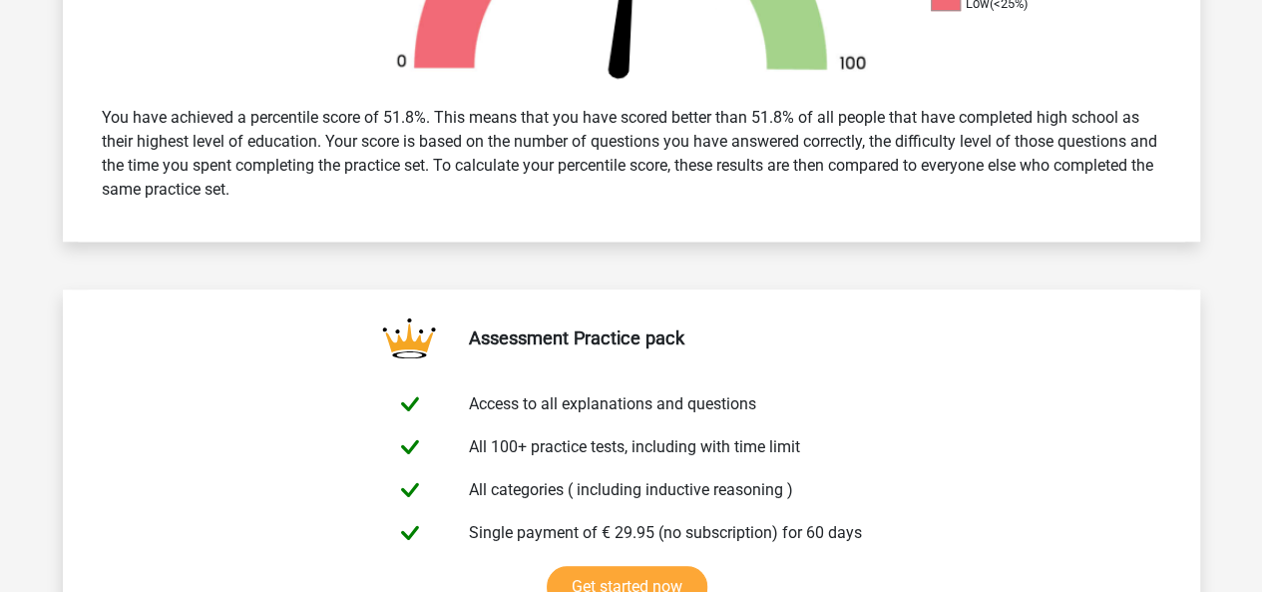
scroll to position [451, 0]
